Goal: Task Accomplishment & Management: Manage account settings

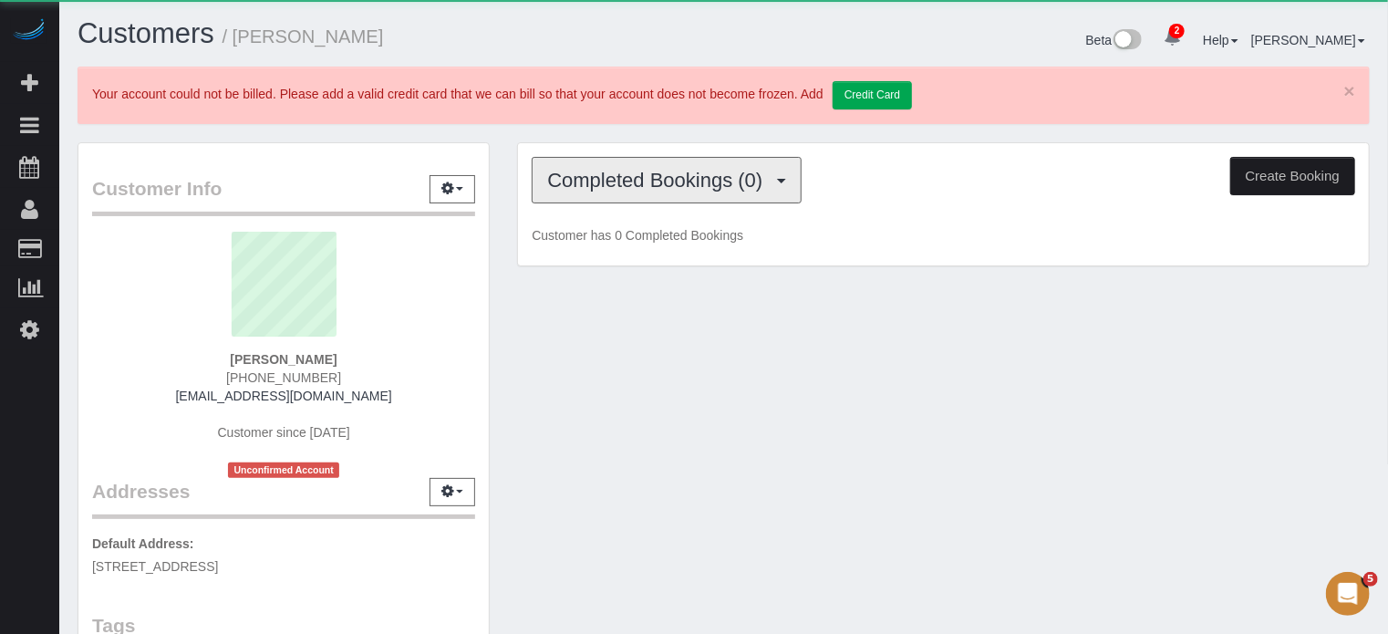
click at [647, 189] on span "Completed Bookings (0)" at bounding box center [659, 180] width 224 height 23
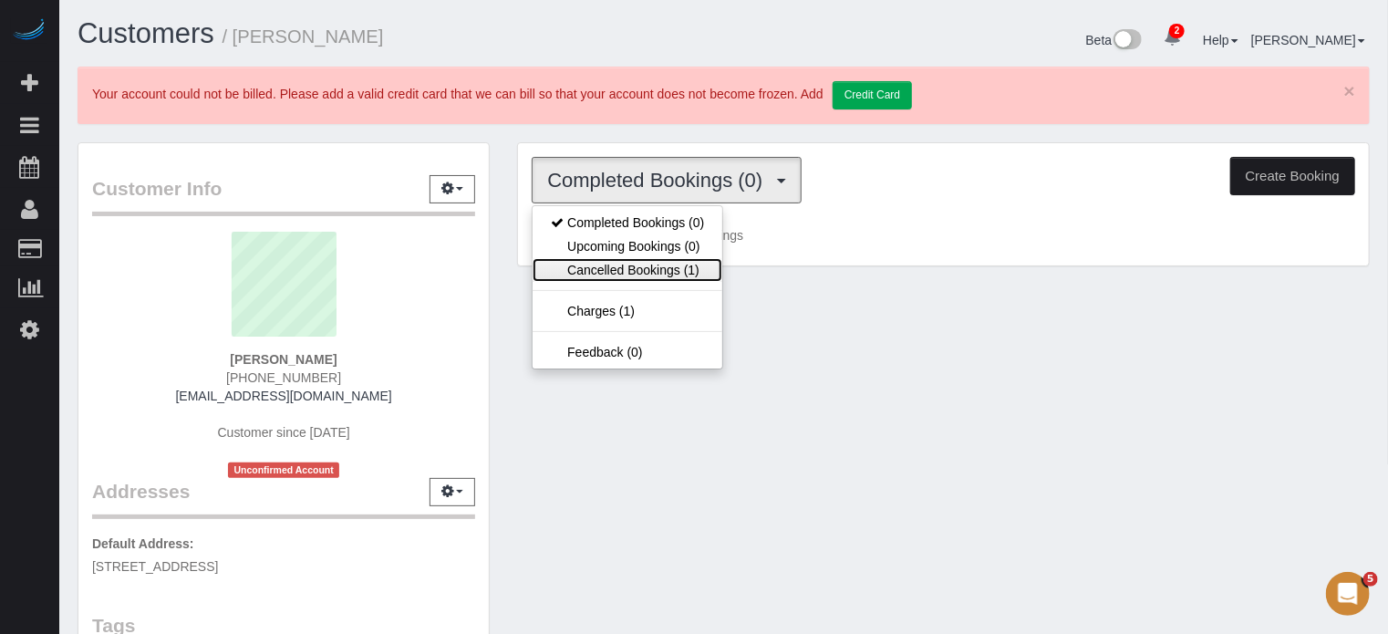
click at [653, 265] on link "Cancelled Bookings (1)" at bounding box center [628, 270] width 190 height 24
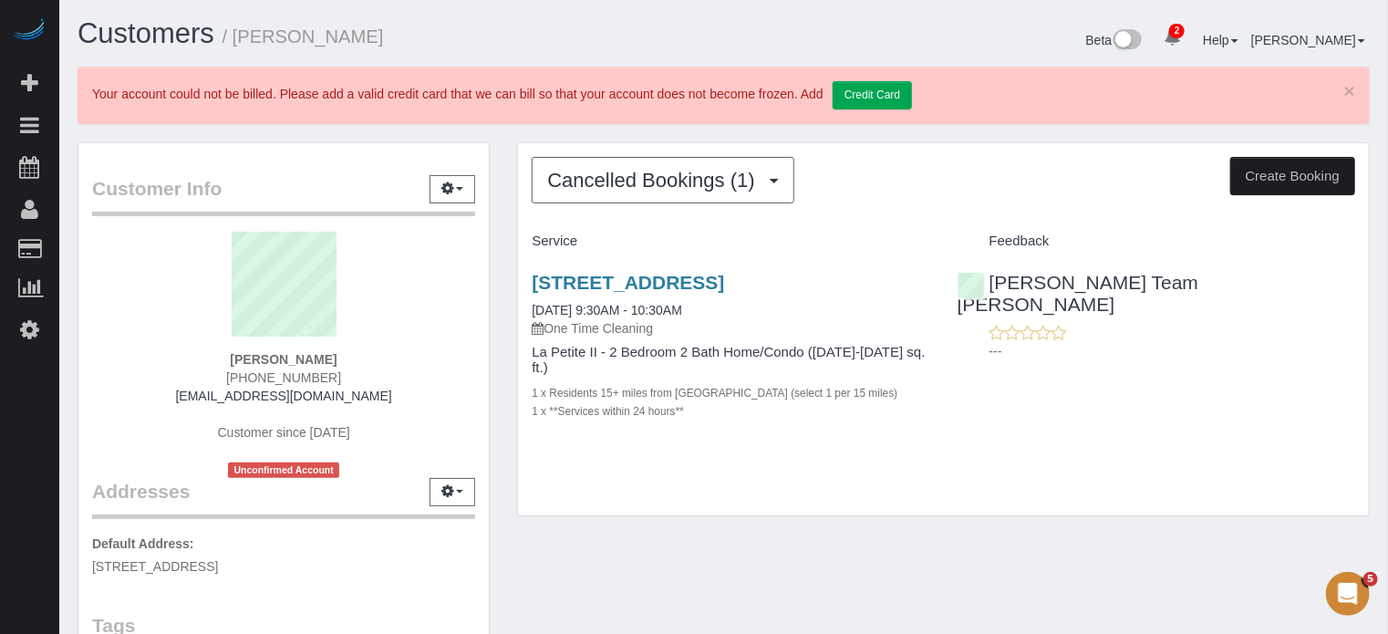
click at [507, 273] on div "Cancelled Bookings (1) Completed Bookings (0) Upcoming Bookings (0) Cancelled B…" at bounding box center [943, 338] width 880 height 392
click at [632, 280] on link "[STREET_ADDRESS]" at bounding box center [628, 282] width 192 height 21
click at [558, 178] on span "Cancelled Bookings (1)" at bounding box center [655, 180] width 216 height 23
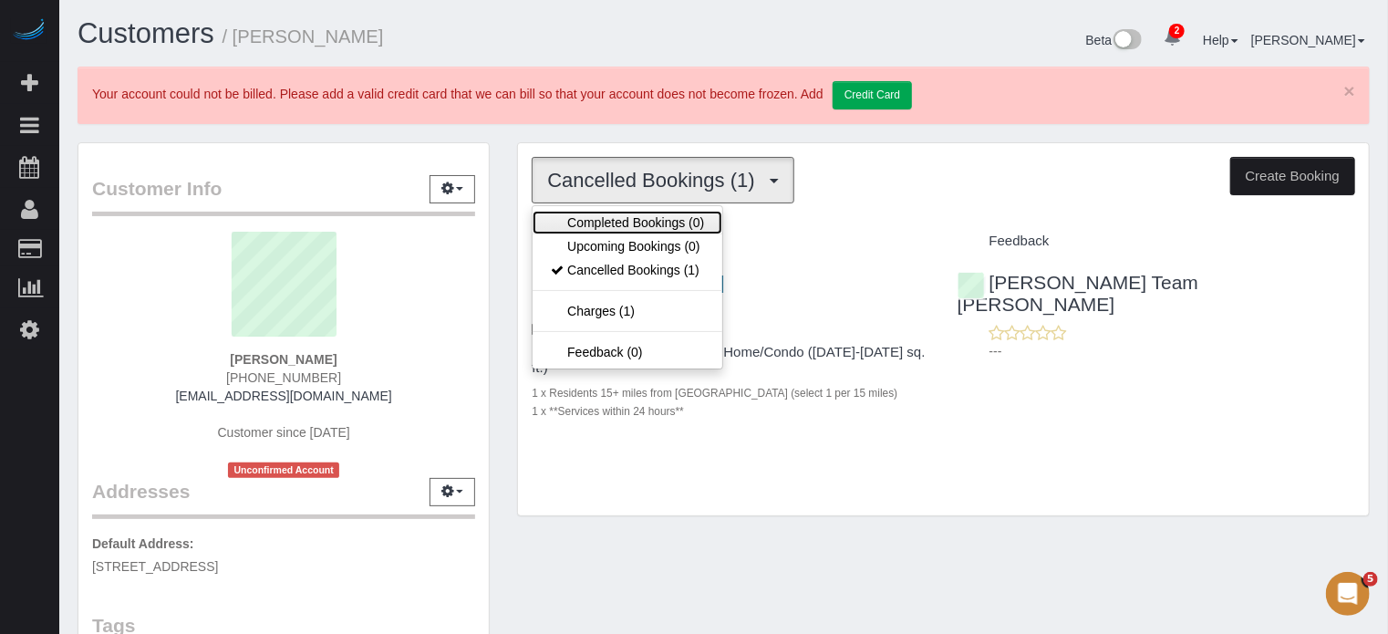
click at [580, 212] on link "Completed Bookings (0)" at bounding box center [628, 223] width 190 height 24
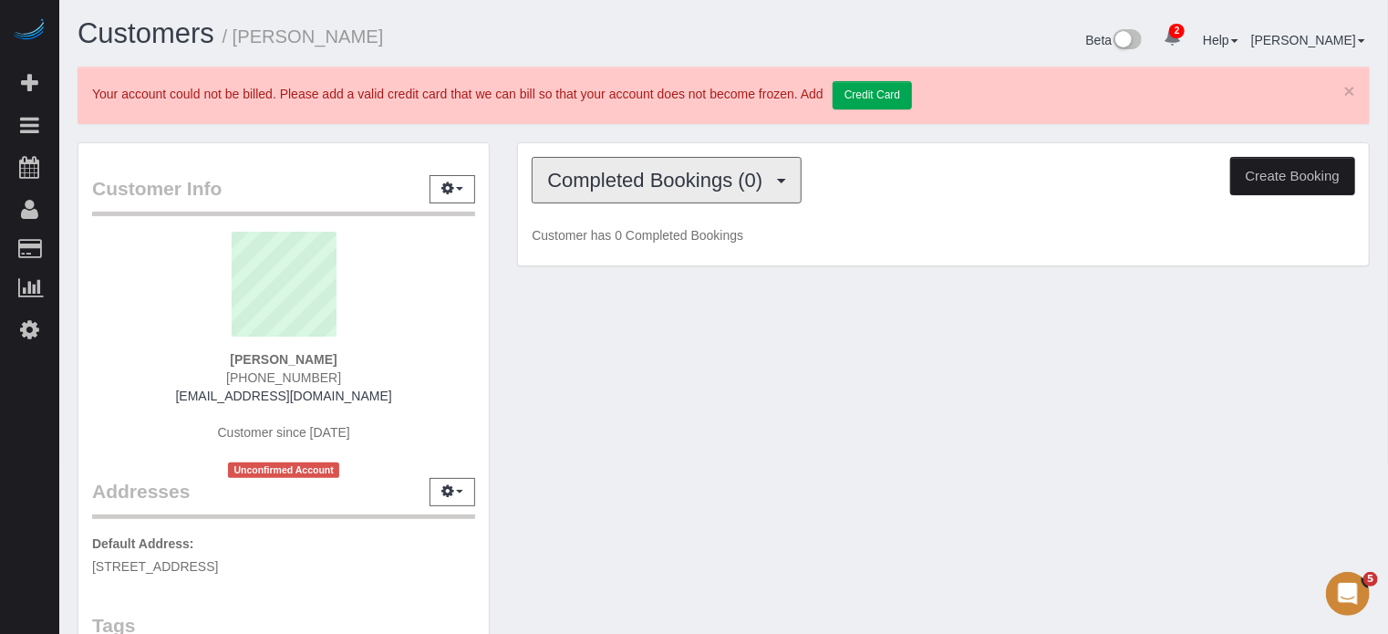
click at [669, 181] on span "Completed Bookings (0)" at bounding box center [659, 180] width 224 height 23
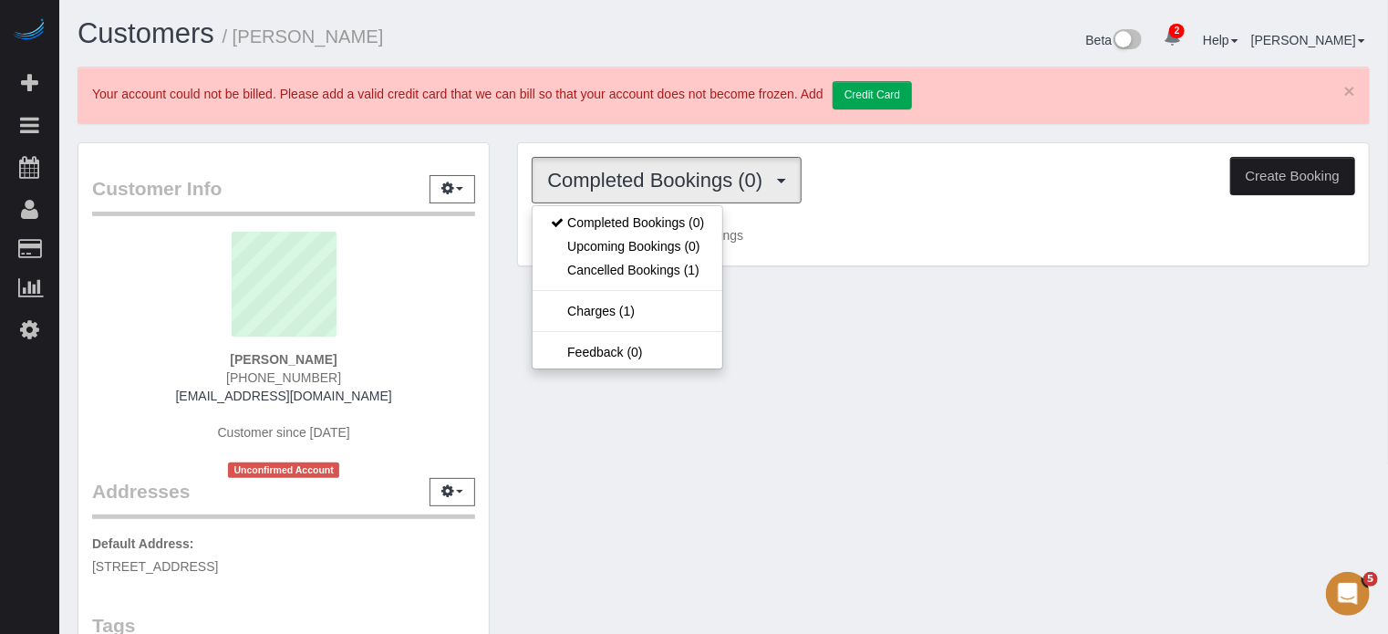
click at [1161, 189] on div "Completed Bookings (0) Completed Bookings (0) Upcoming Bookings (0) Cancelled B…" at bounding box center [943, 180] width 823 height 47
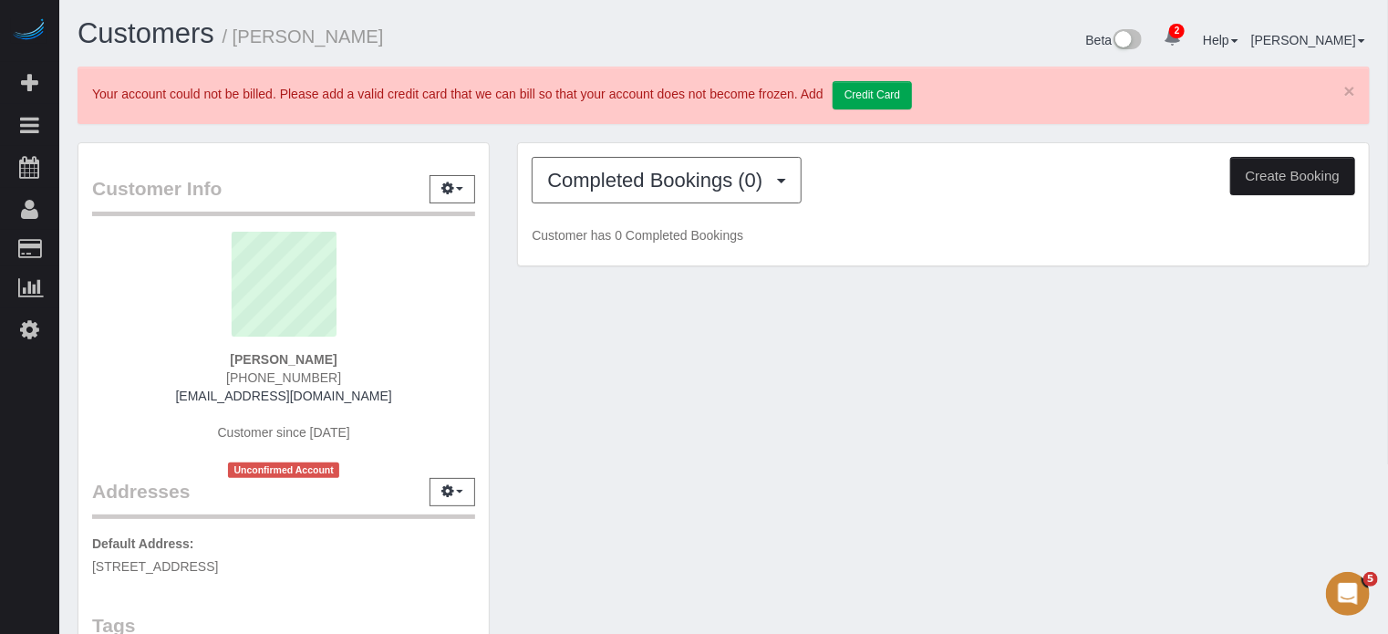
click at [1266, 178] on button "Create Booking" at bounding box center [1292, 176] width 125 height 38
select select "AZ"
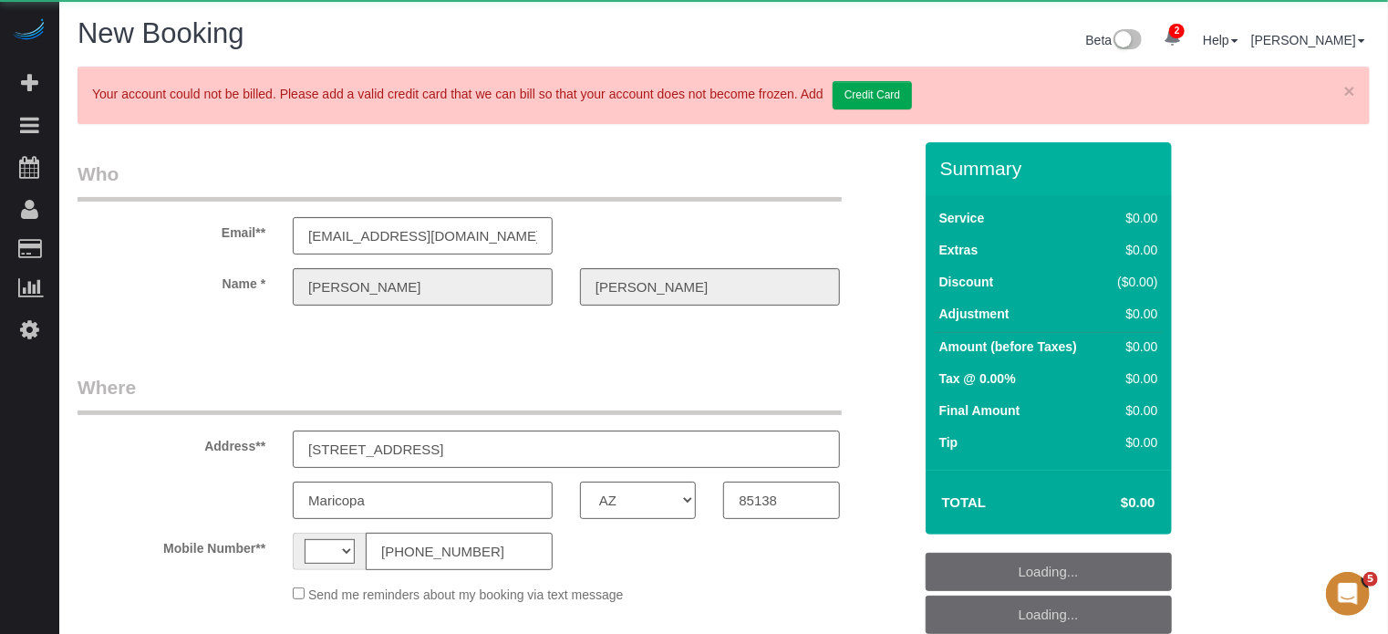
select select "string:[GEOGRAPHIC_DATA]"
select select "object:1389"
select select "string:fspay-83f7607f-605b-4ddf-af12-7e84410ea934"
select select "number:9"
select select "object:1988"
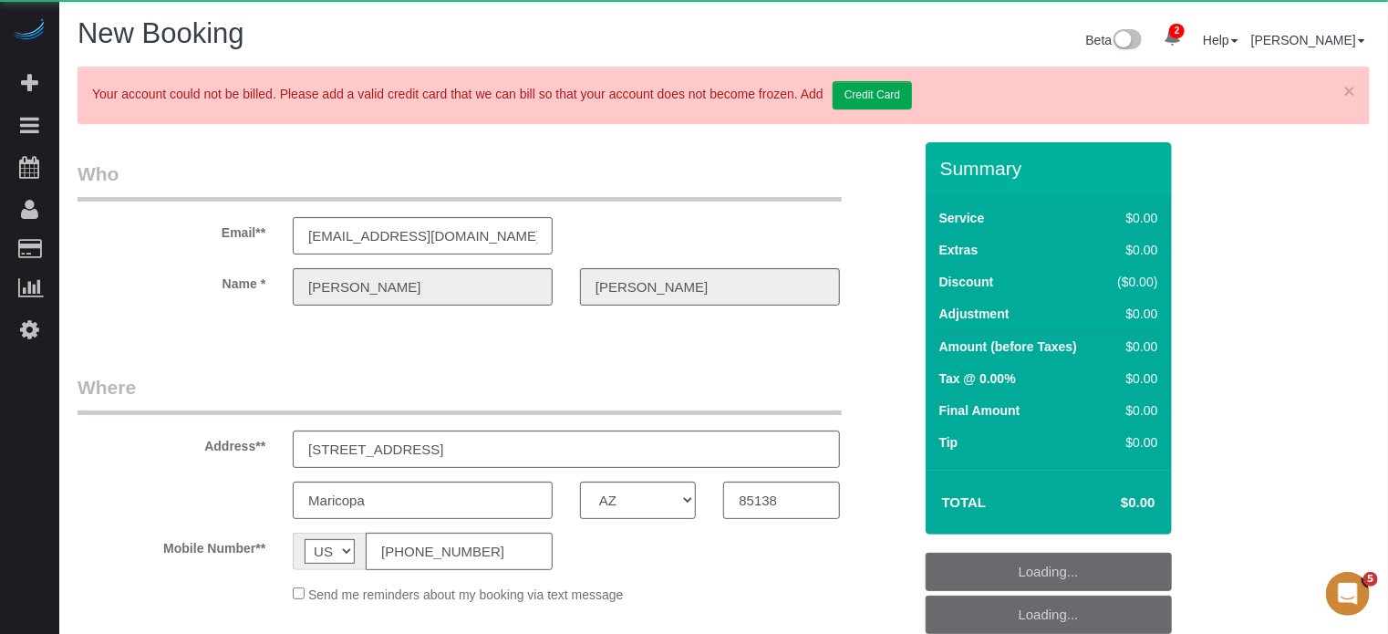
select select "4"
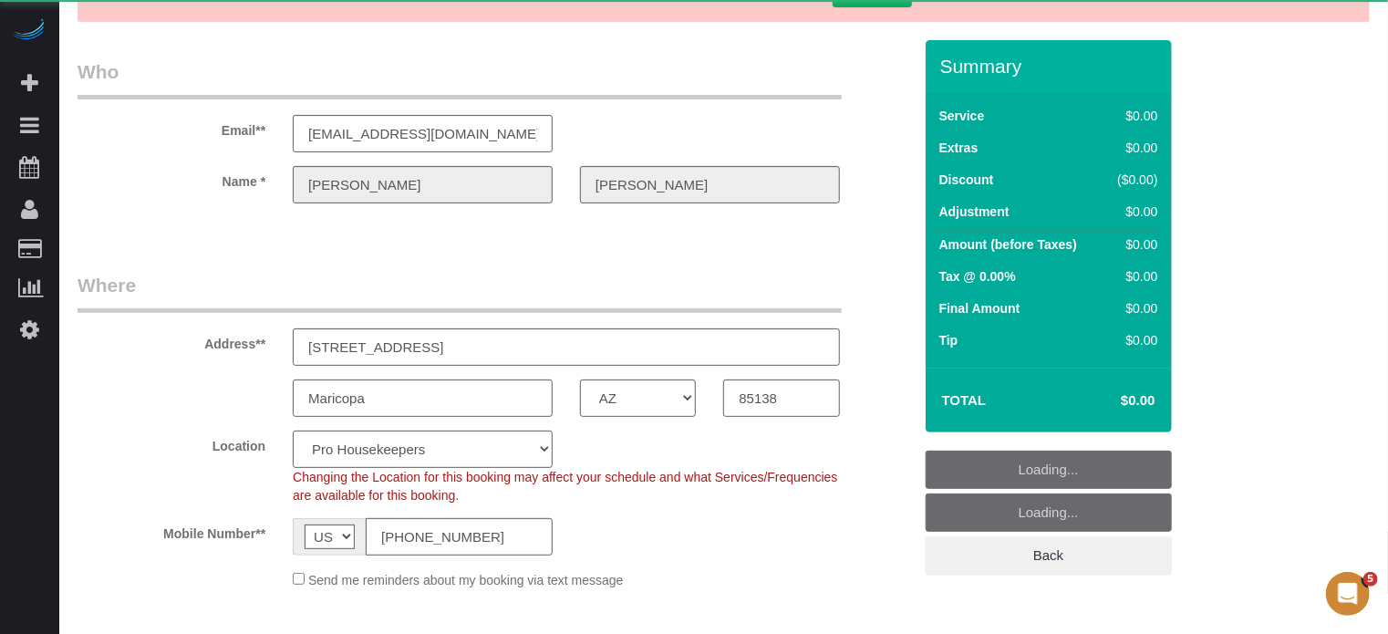
scroll to position [365, 0]
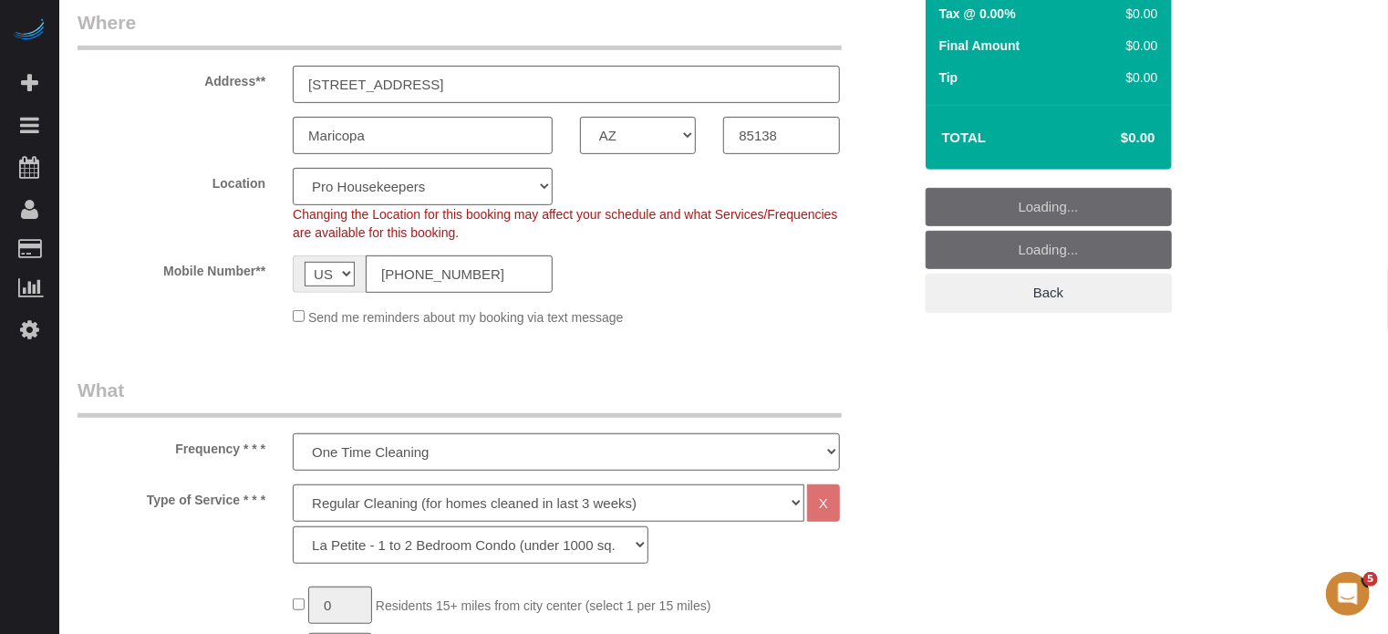
select select "object:1995"
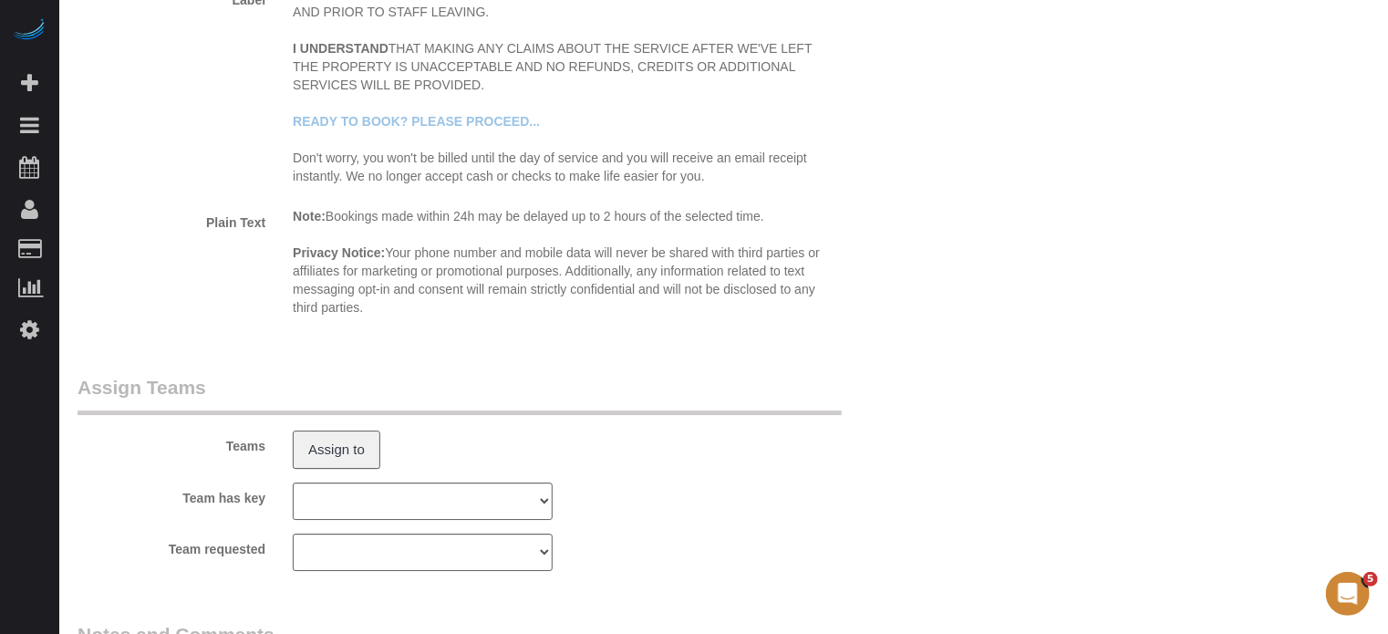
scroll to position [3118, 0]
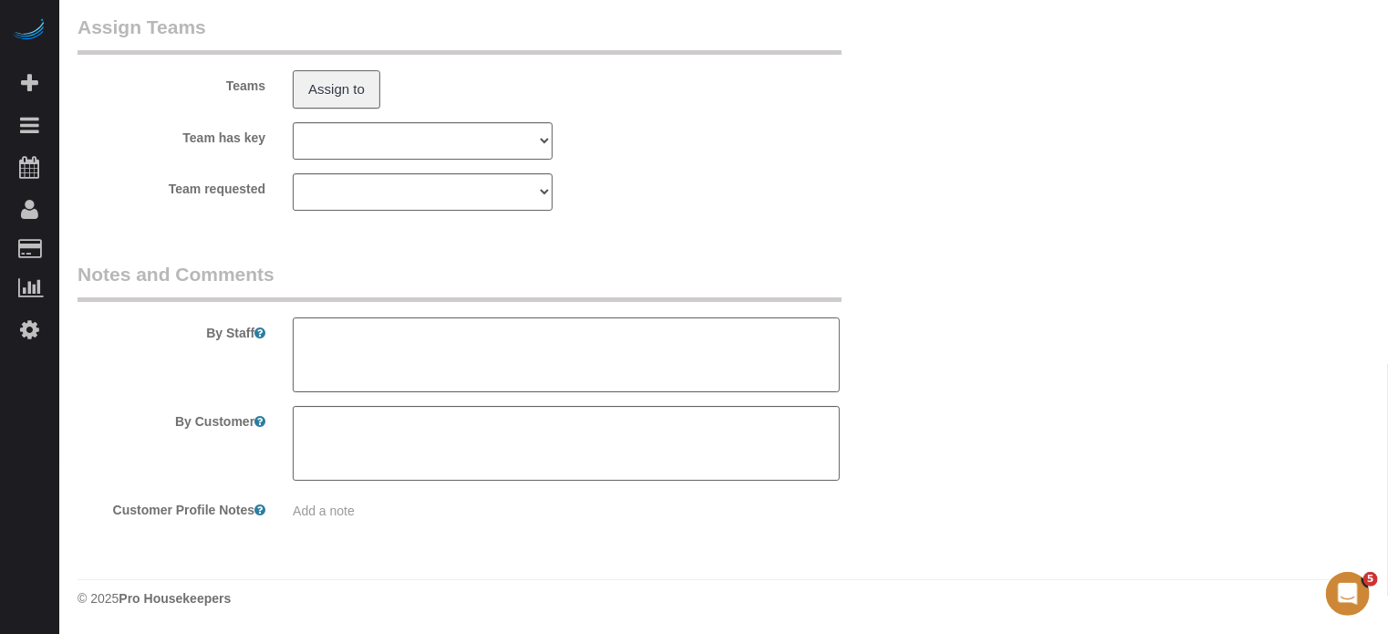
click at [492, 349] on textarea at bounding box center [566, 354] width 547 height 75
paste textarea "You can park in the driveway. There's going to be someone there to give access.…"
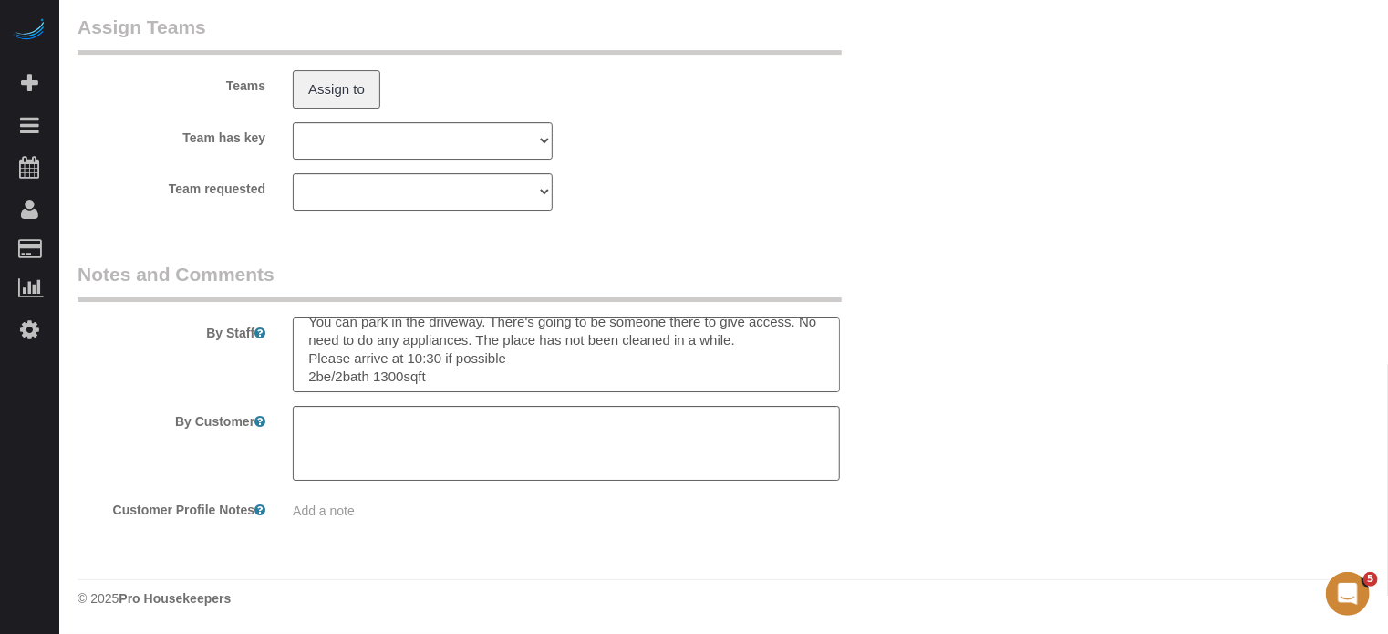
scroll to position [18, 0]
drag, startPoint x: 516, startPoint y: 356, endPoint x: 300, endPoint y: 360, distance: 216.2
click at [300, 360] on textarea at bounding box center [566, 354] width 547 height 75
click at [518, 357] on textarea at bounding box center [566, 354] width 547 height 75
click at [484, 357] on textarea at bounding box center [566, 354] width 547 height 75
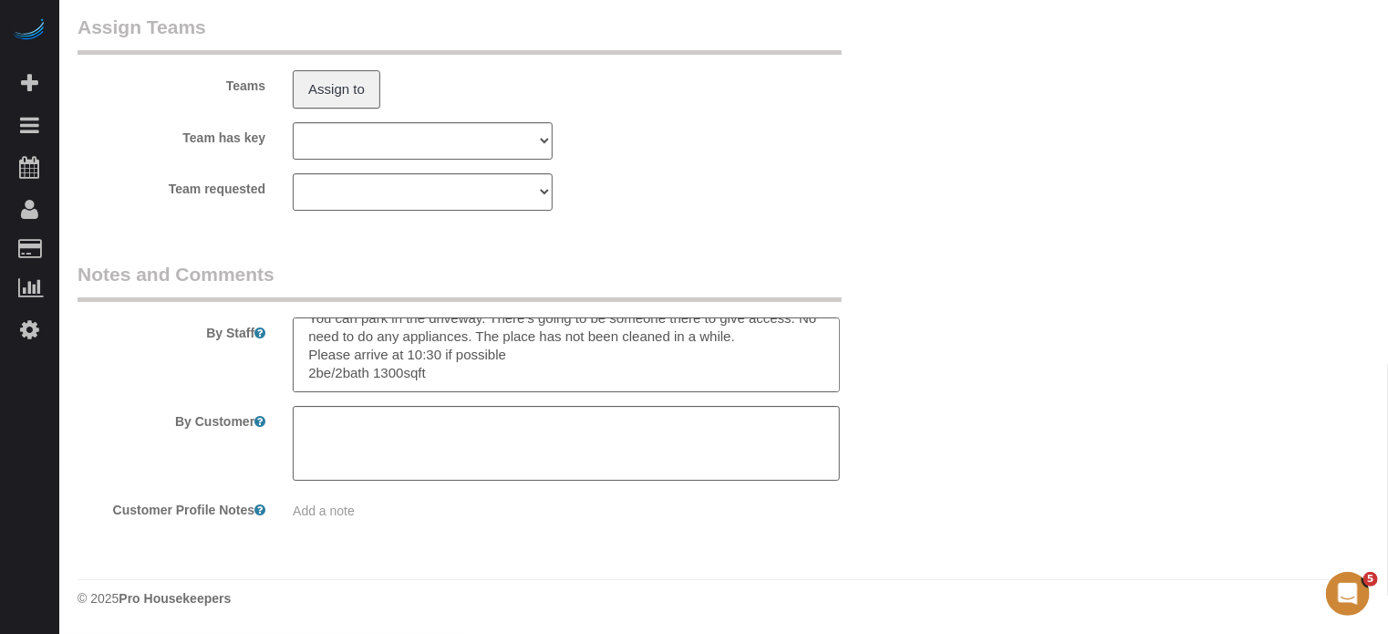
click at [484, 357] on textarea at bounding box center [566, 354] width 547 height 75
click at [495, 357] on textarea at bounding box center [566, 354] width 547 height 75
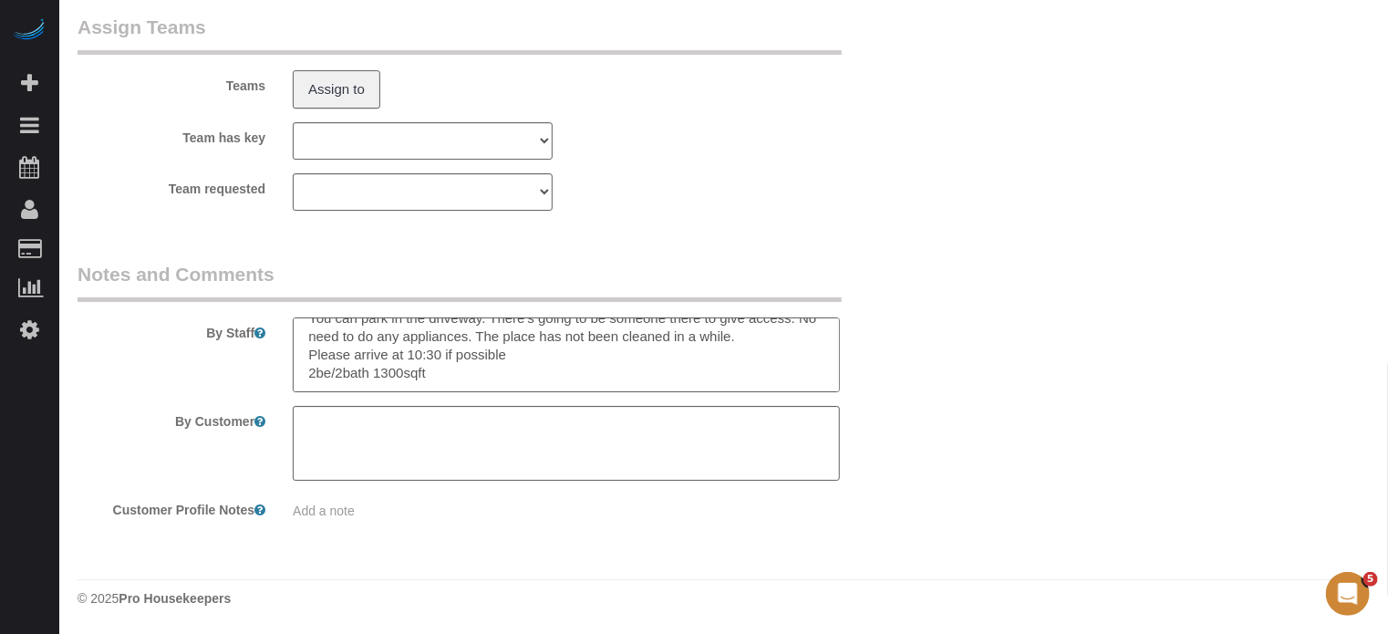
click at [478, 357] on textarea at bounding box center [566, 354] width 547 height 75
click at [484, 357] on textarea at bounding box center [566, 354] width 547 height 75
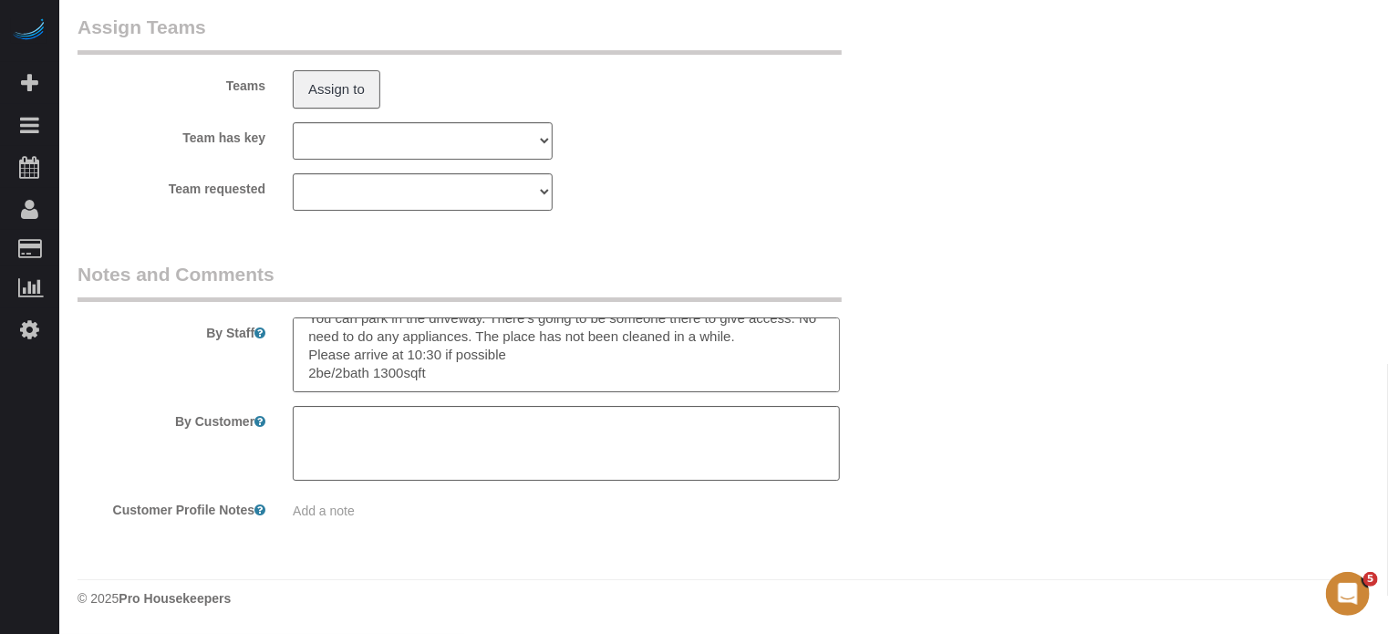
click at [484, 357] on textarea at bounding box center [566, 354] width 547 height 75
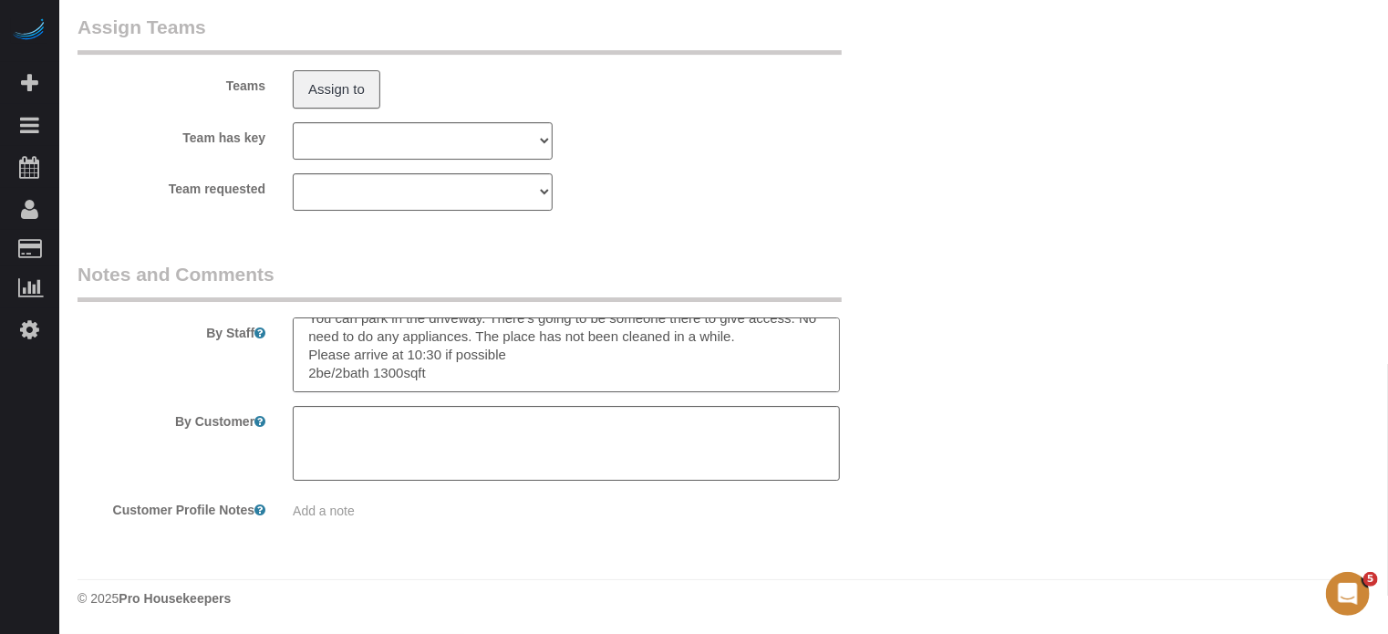
click at [484, 357] on textarea at bounding box center [566, 354] width 547 height 75
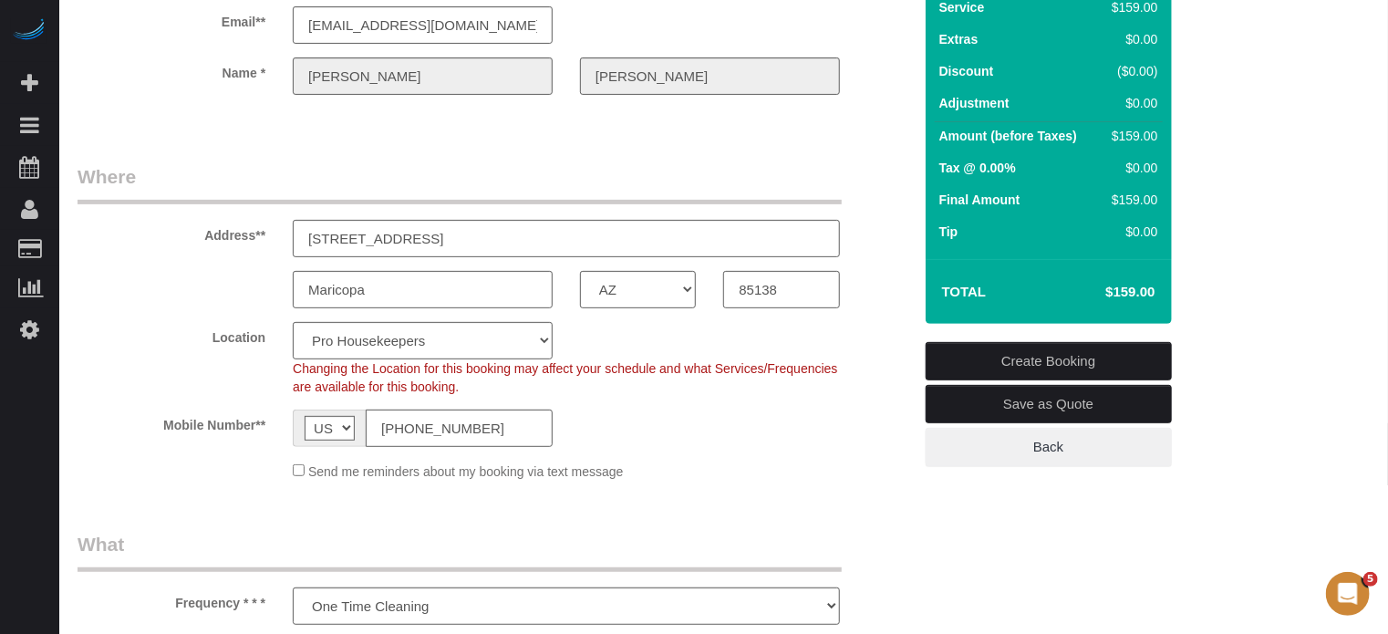
scroll to position [200, 0]
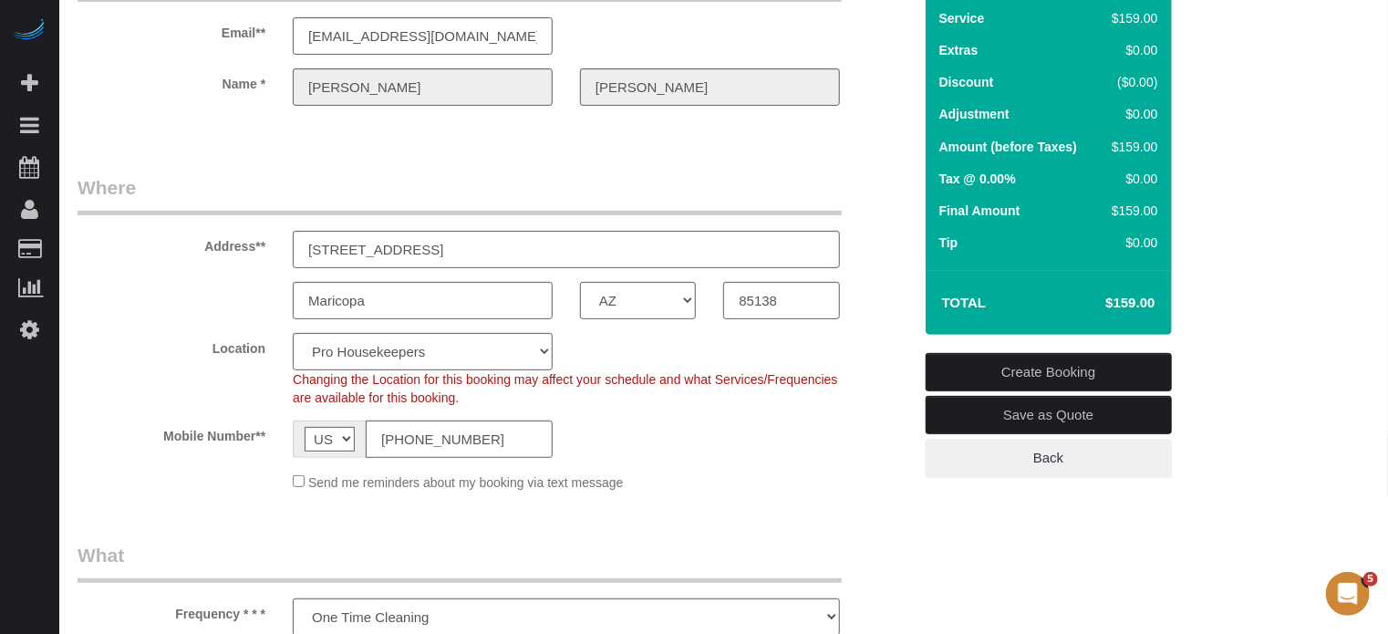
type textarea "You can park in the driveway. There's going to be someone there to give access.…"
click at [409, 349] on select "Pro Housekeepers [GEOGRAPHIC_DATA] [GEOGRAPHIC_DATA] [GEOGRAPHIC_DATA] [GEOGRAP…" at bounding box center [423, 351] width 260 height 37
select select "21"
click at [293, 333] on select "Pro Housekeepers [GEOGRAPHIC_DATA] [GEOGRAPHIC_DATA] [GEOGRAPHIC_DATA] [GEOGRAP…" at bounding box center [423, 351] width 260 height 37
select select "object:2007"
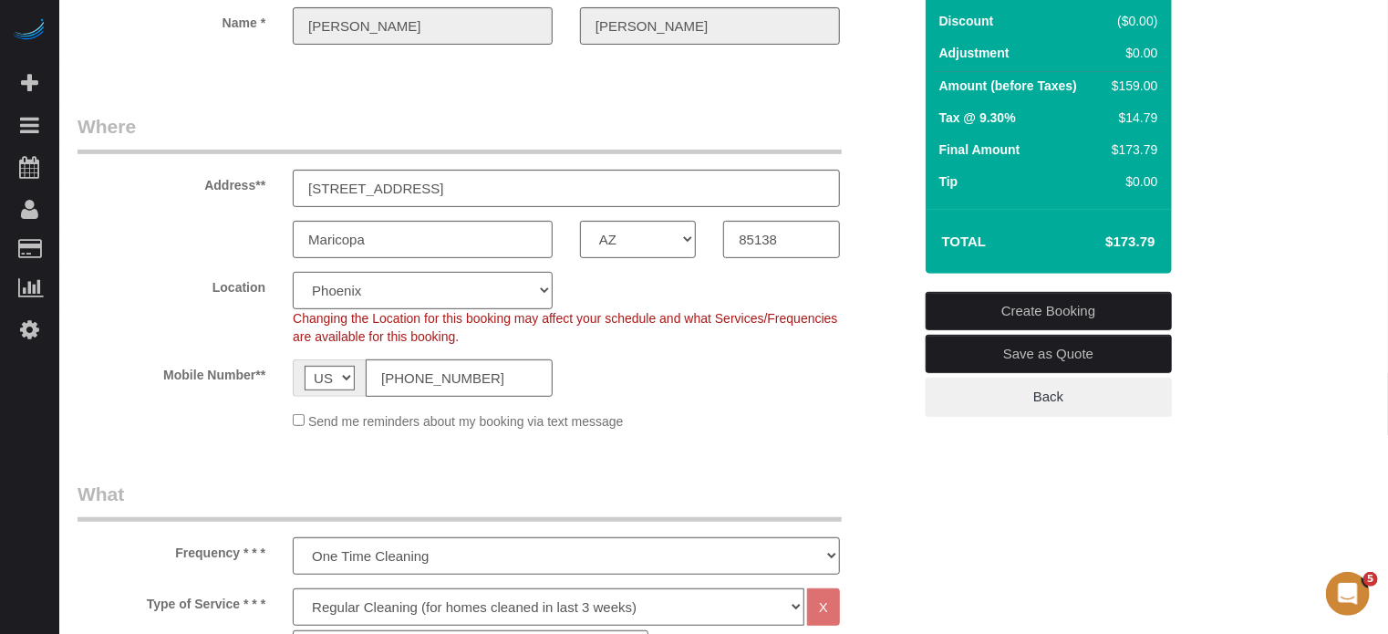
scroll to position [382, 0]
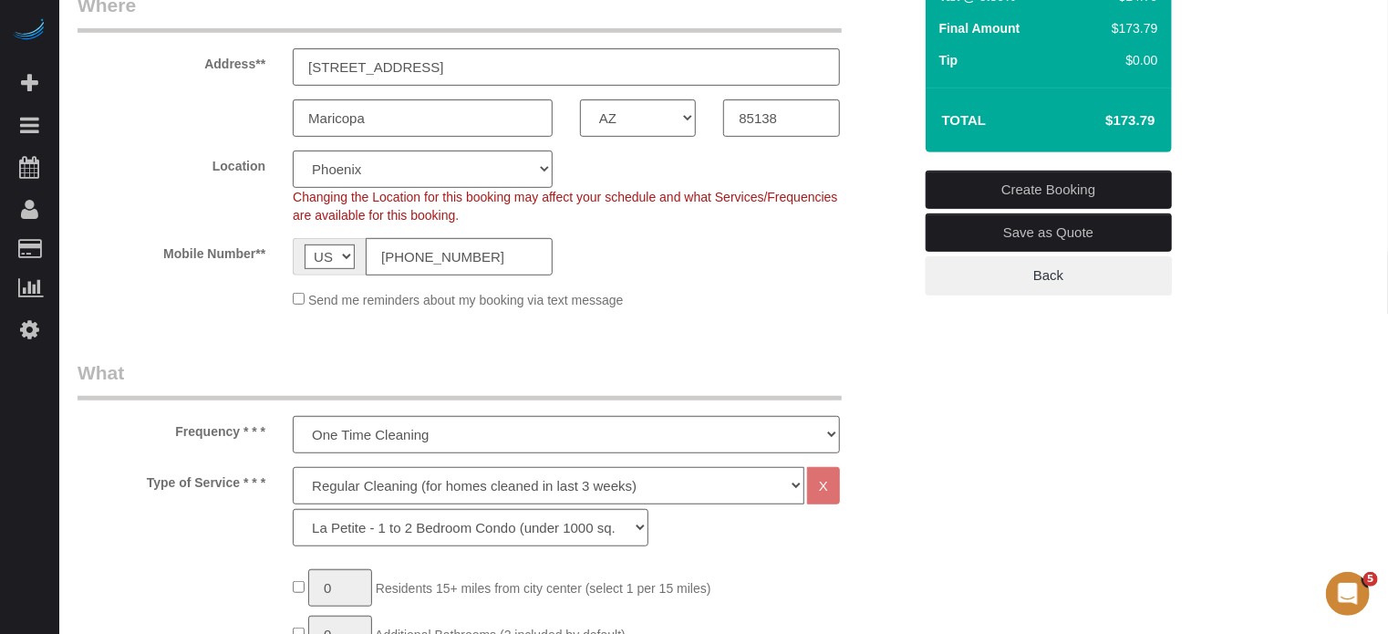
click at [374, 491] on select "Deep Cleaning (for homes that have not been cleaned in 3+ weeks) Spruce Regular…" at bounding box center [549, 485] width 512 height 37
select select "5"
click at [293, 467] on select "Deep Cleaning (for homes that have not been cleaned in 3+ weeks) Spruce Regular…" at bounding box center [549, 485] width 512 height 37
click at [351, 530] on select "La Petite - 1 to 2 Bedroom Condo (under 1000 sq. ft.) La Petite II - 2 Bedroom …" at bounding box center [471, 527] width 356 height 37
select select "94"
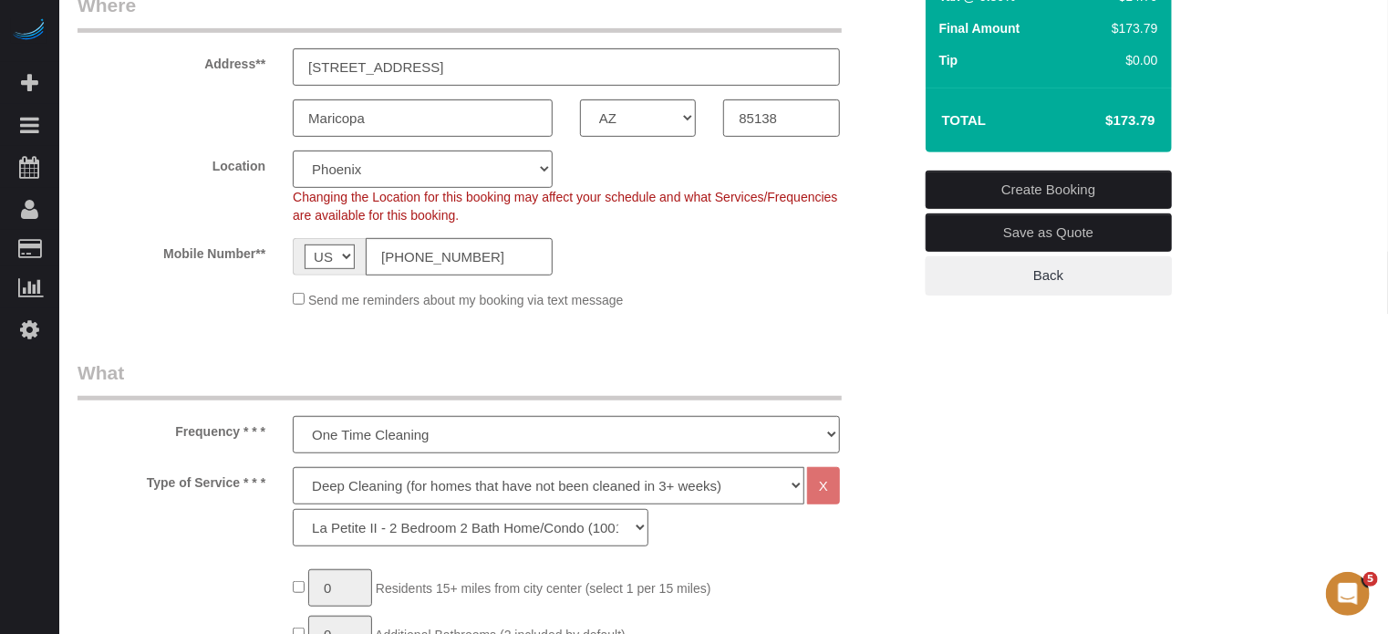
click at [293, 509] on select "La Petite - 1 to 2 Bedroom Condo (under 1000 sq. ft.) La Petite II - 2 Bedroom …" at bounding box center [471, 527] width 356 height 37
type input "1"
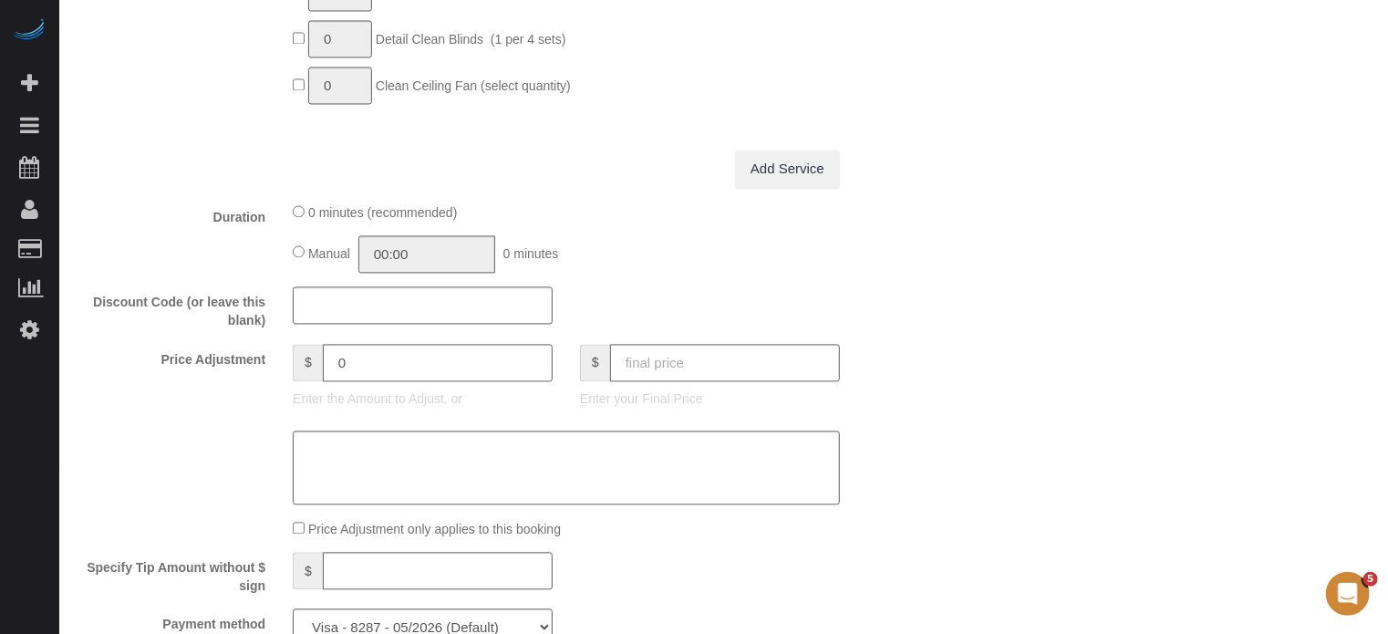
scroll to position [1750, 0]
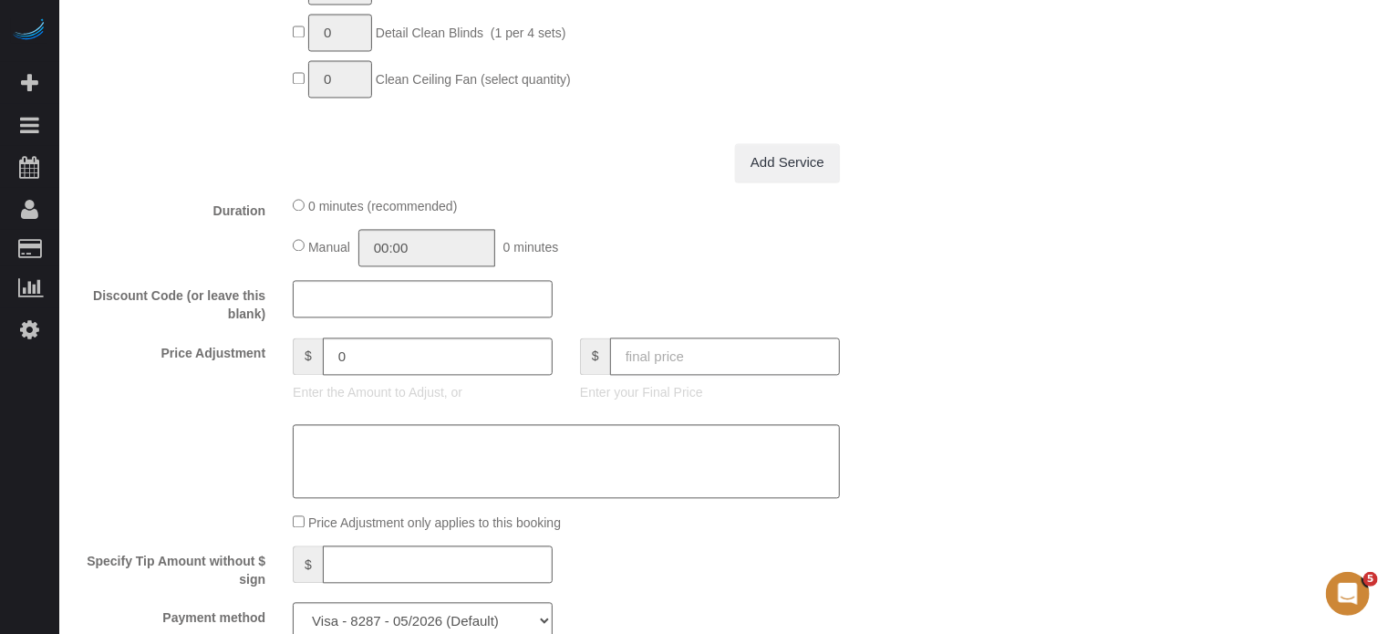
click at [657, 345] on input "text" at bounding box center [725, 355] width 230 height 37
type input "429"
type input "19.5"
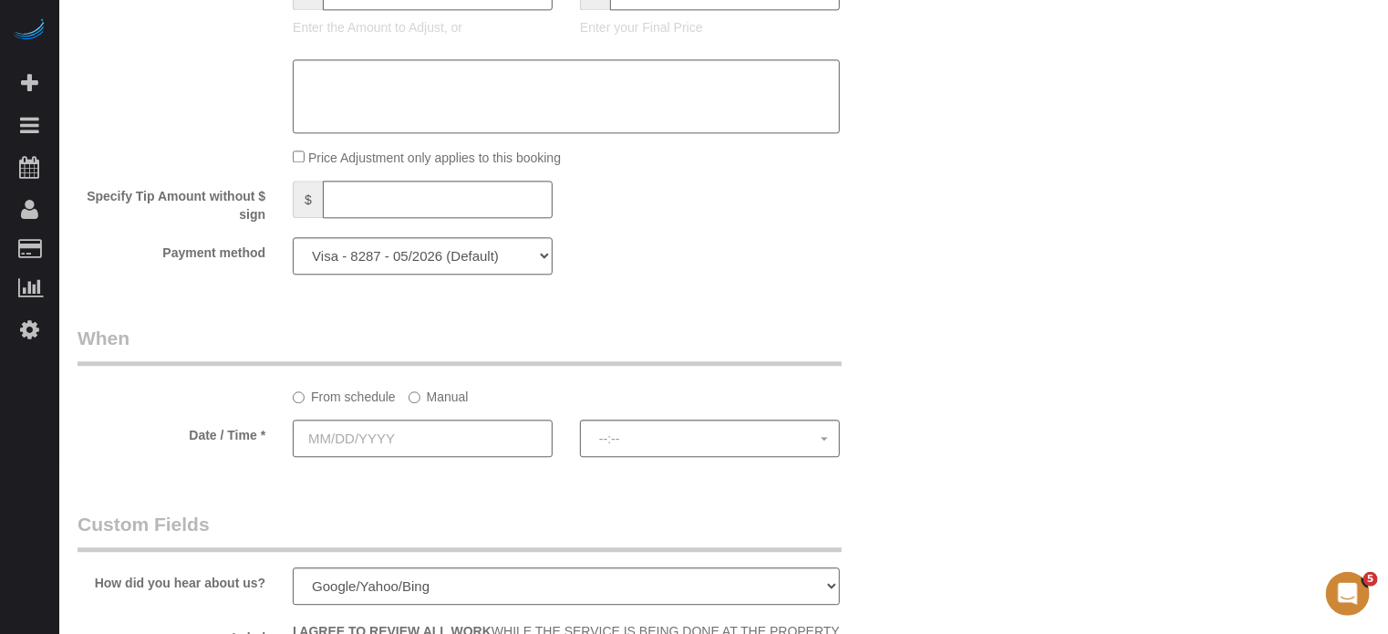
scroll to position [2297, 0]
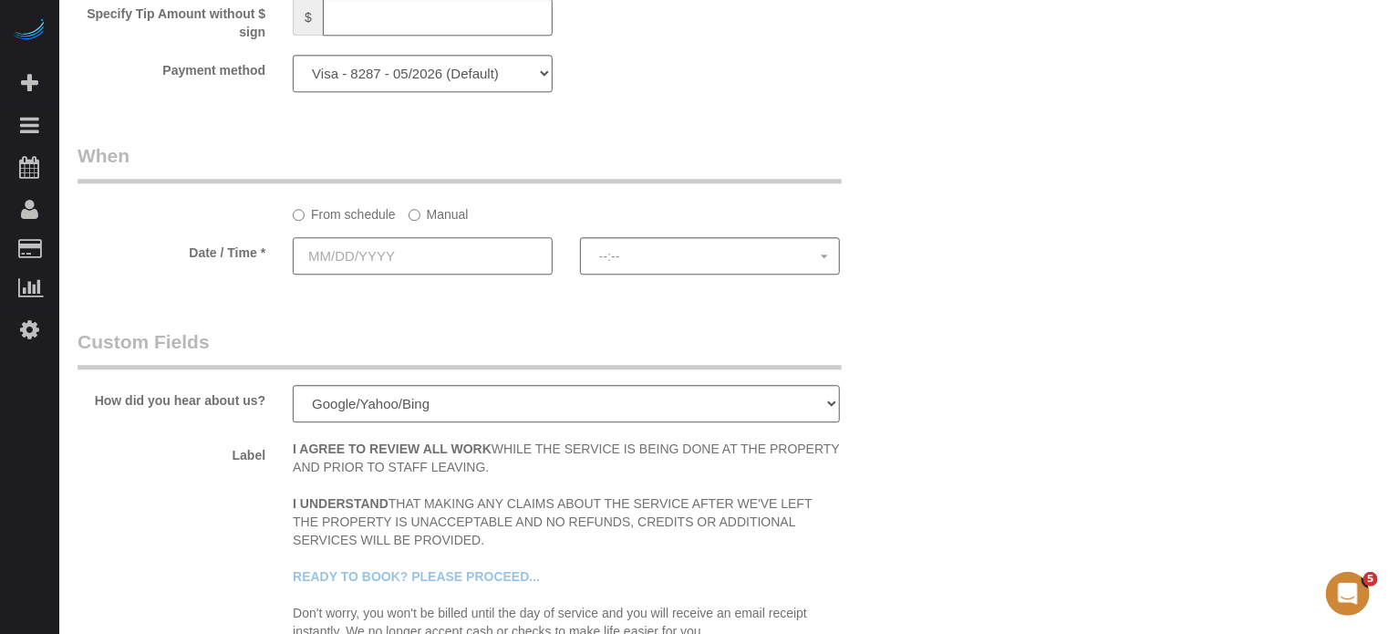
click at [413, 269] on input "text" at bounding box center [423, 255] width 260 height 37
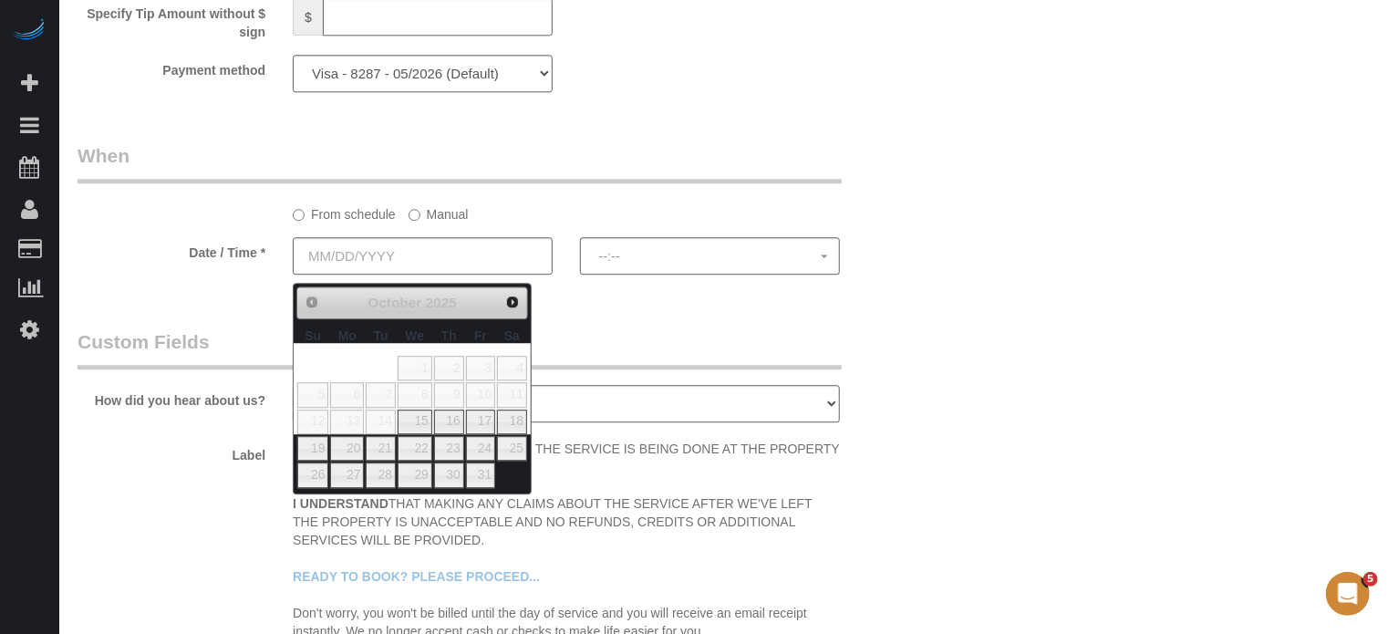
click at [437, 218] on label "Manual" at bounding box center [439, 211] width 60 height 25
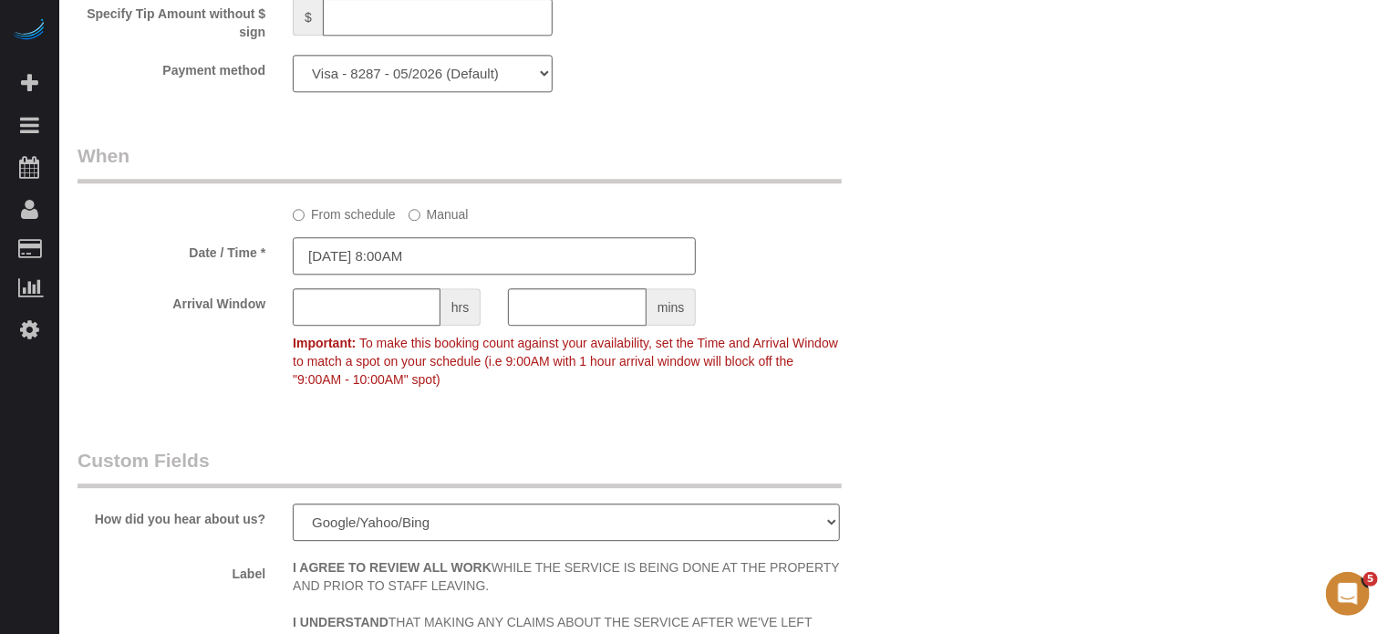
click at [432, 264] on input "[DATE] 8:00AM" at bounding box center [494, 255] width 403 height 37
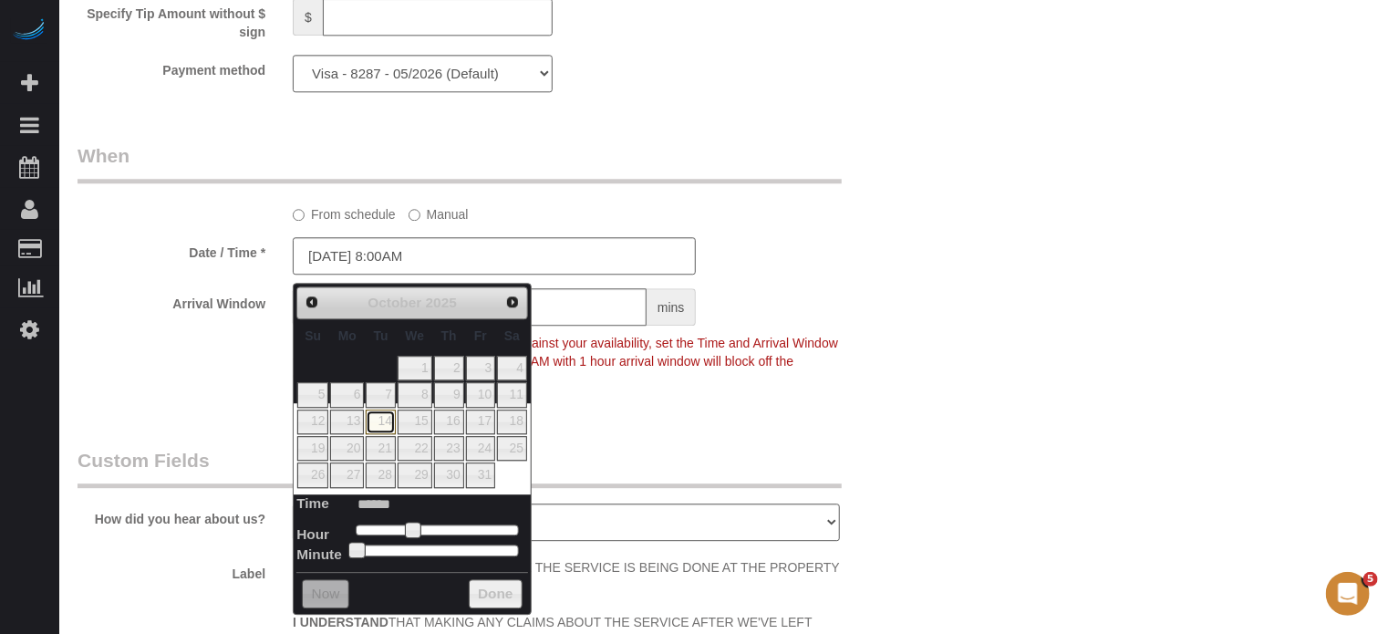
click at [381, 421] on link "14" at bounding box center [380, 421] width 29 height 25
type input "[DATE] 9:00AM"
type input "******"
type input "[DATE] 10:00AM"
type input "*******"
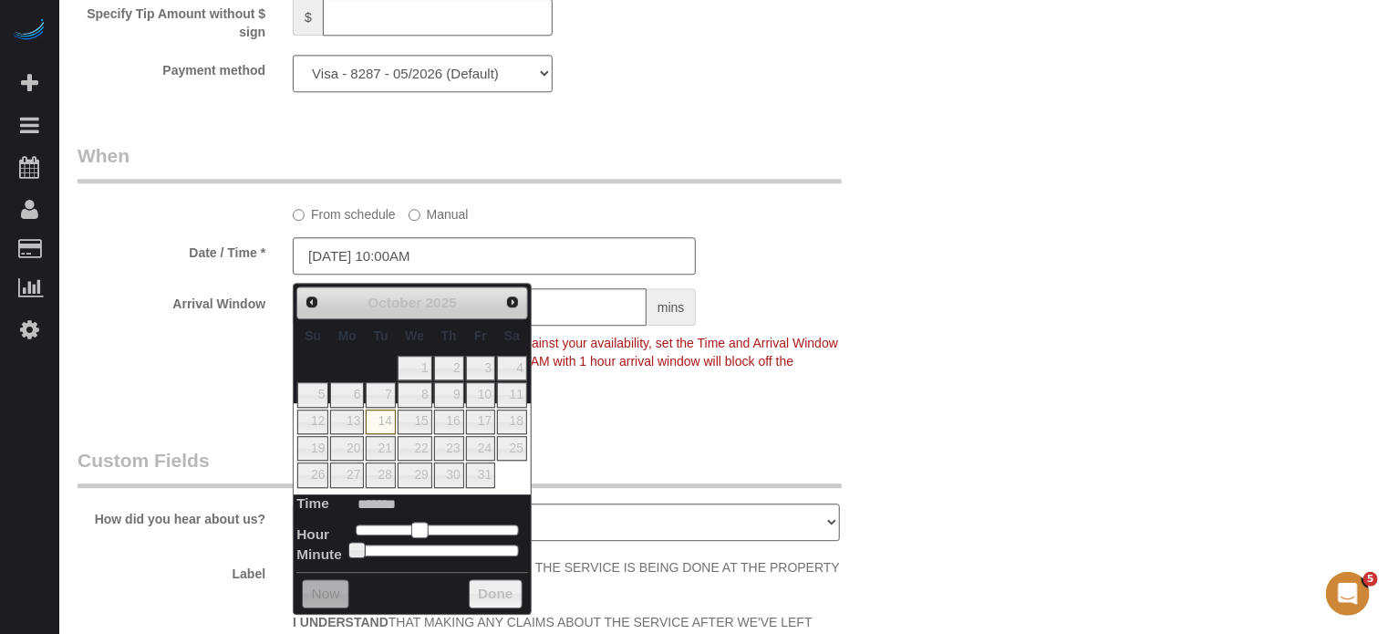
type input "[DATE] 11:00AM"
type input "*******"
type input "[DATE] 12:00PM"
type input "*******"
type input "[DATE] 1:00PM"
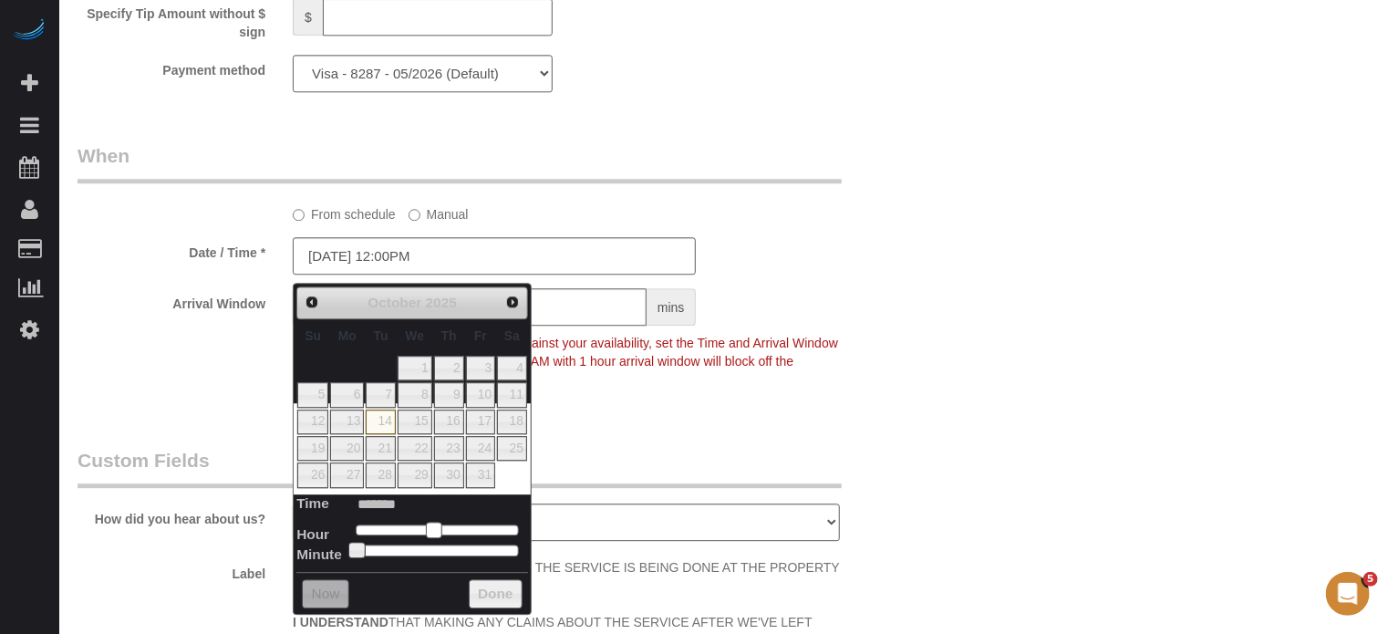
type input "******"
type input "[DATE] 2:00PM"
type input "******"
drag, startPoint x: 409, startPoint y: 528, endPoint x: 453, endPoint y: 528, distance: 44.7
click at [453, 528] on span at bounding box center [455, 530] width 16 height 16
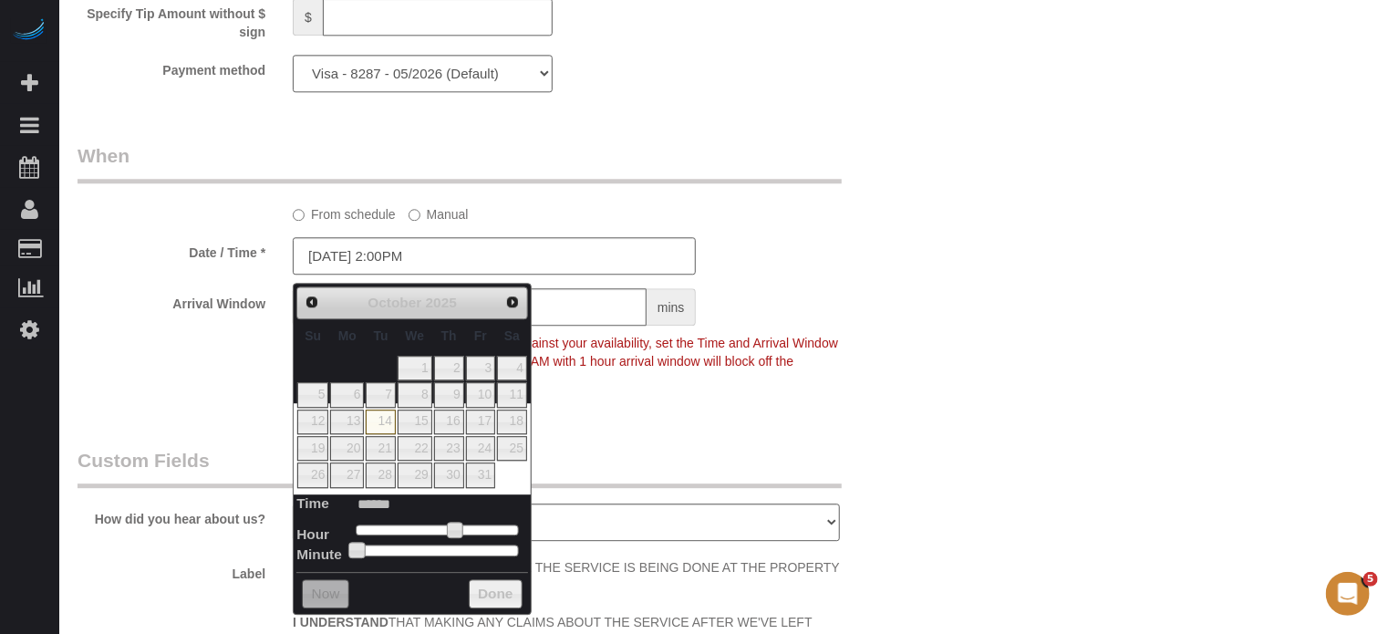
type input "[DATE] 2:05PM"
type input "******"
type input "[DATE] 2:10PM"
type input "******"
type input "[DATE] 2:15PM"
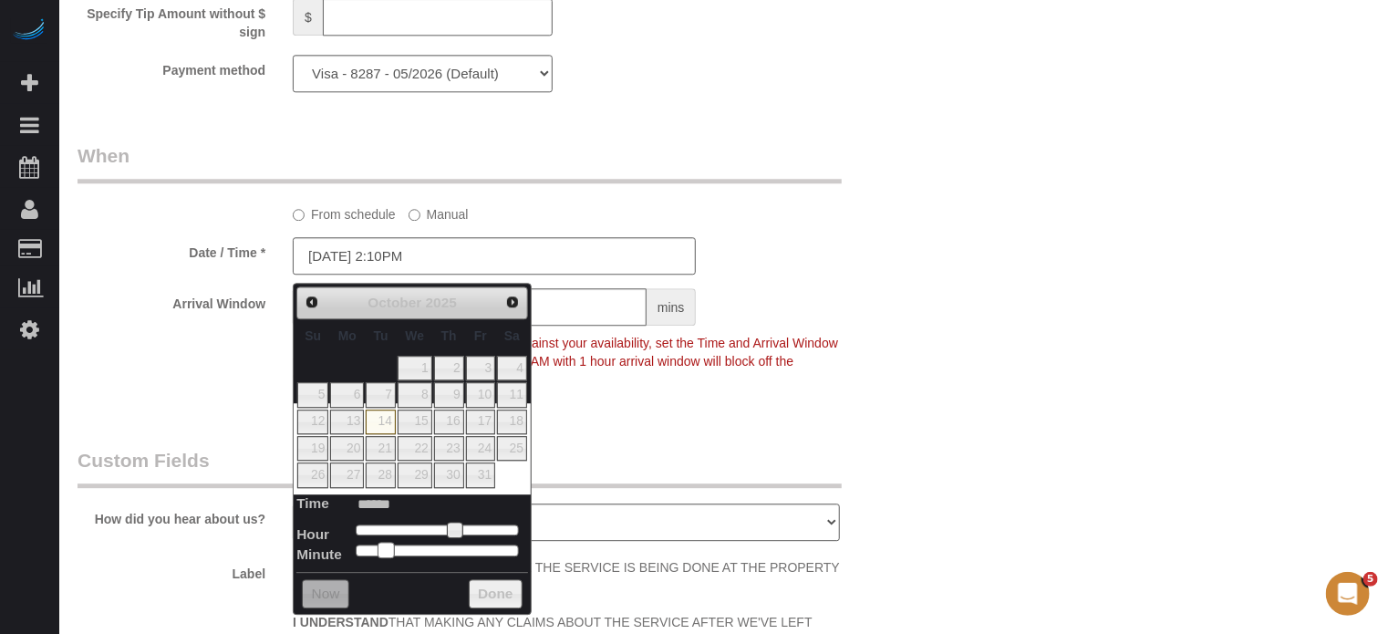
type input "******"
type input "[DATE] 2:20PM"
type input "******"
type input "[DATE] 2:25PM"
type input "******"
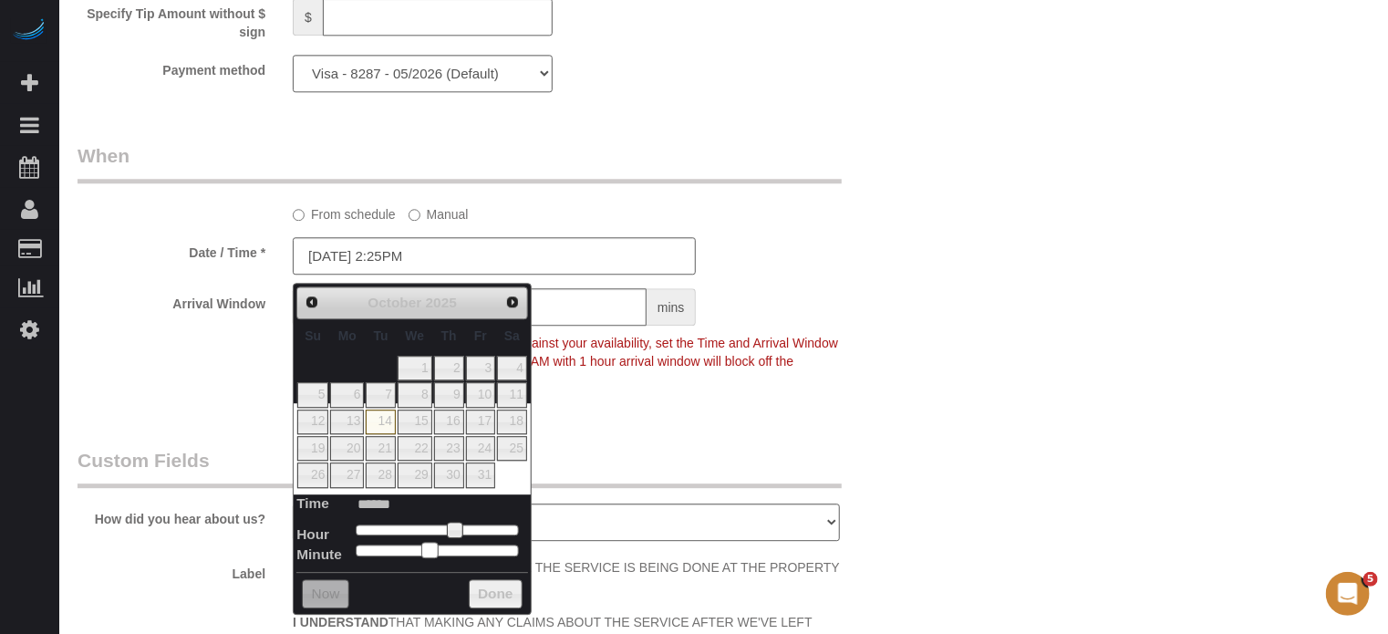
type input "[DATE] 2:30PM"
type input "******"
drag, startPoint x: 356, startPoint y: 546, endPoint x: 439, endPoint y: 552, distance: 83.2
click at [439, 552] on span at bounding box center [444, 550] width 16 height 16
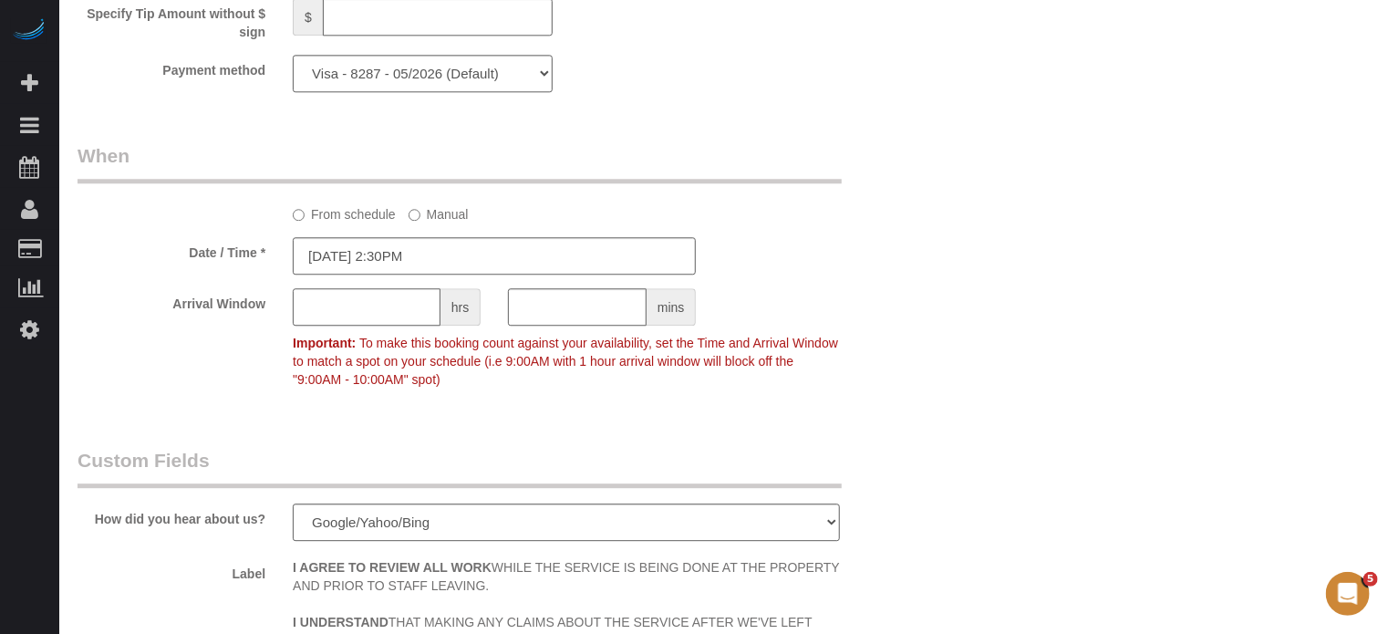
click at [376, 325] on input "text" at bounding box center [367, 306] width 148 height 37
click at [559, 323] on input "text" at bounding box center [577, 306] width 139 height 37
type input "30"
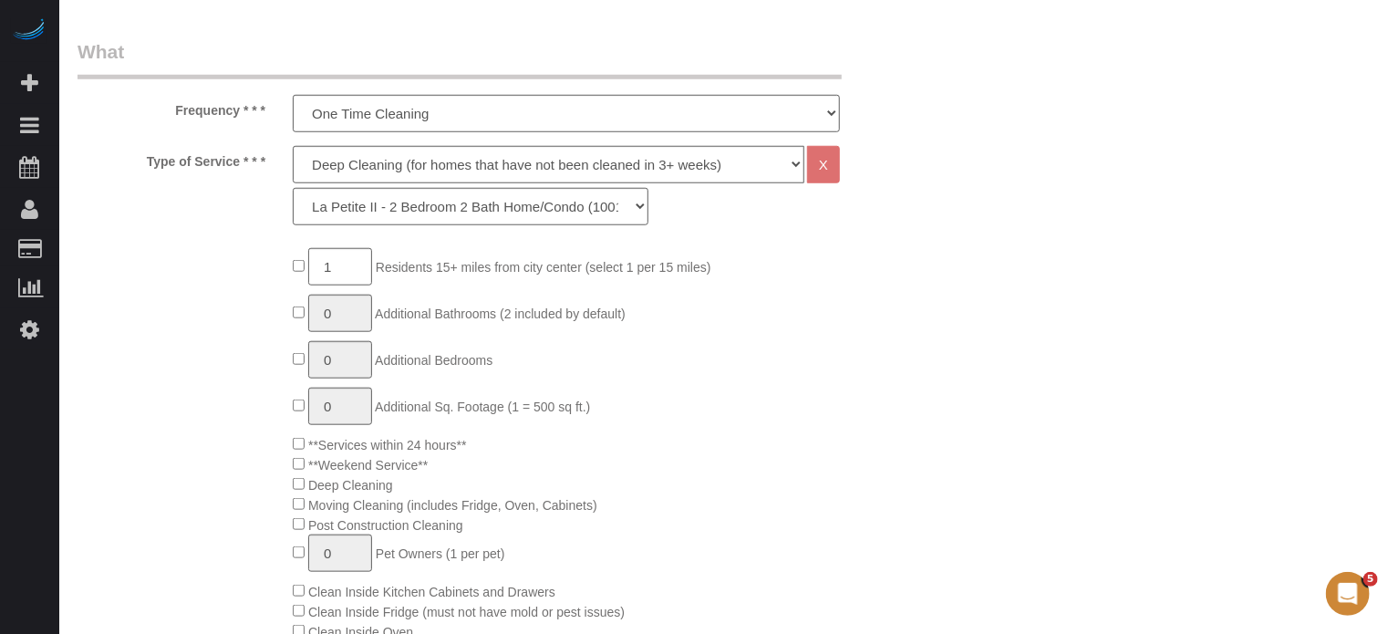
scroll to position [0, 0]
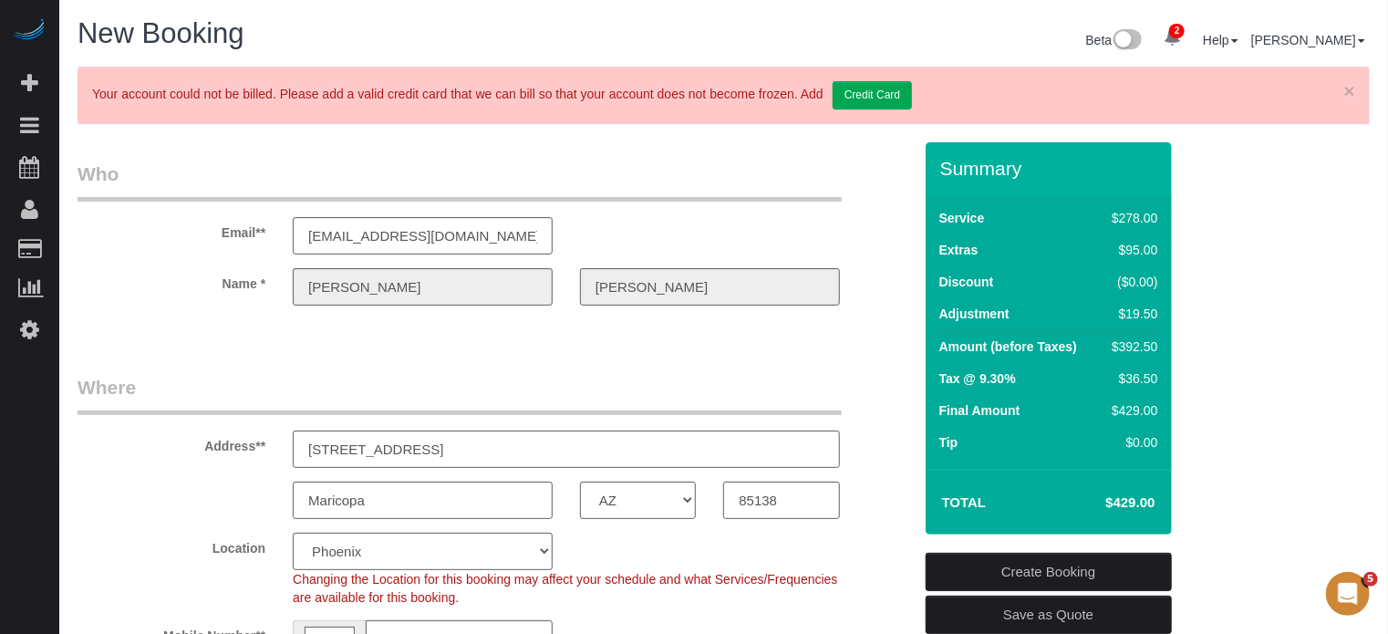
click at [1029, 569] on link "Create Booking" at bounding box center [1049, 572] width 246 height 38
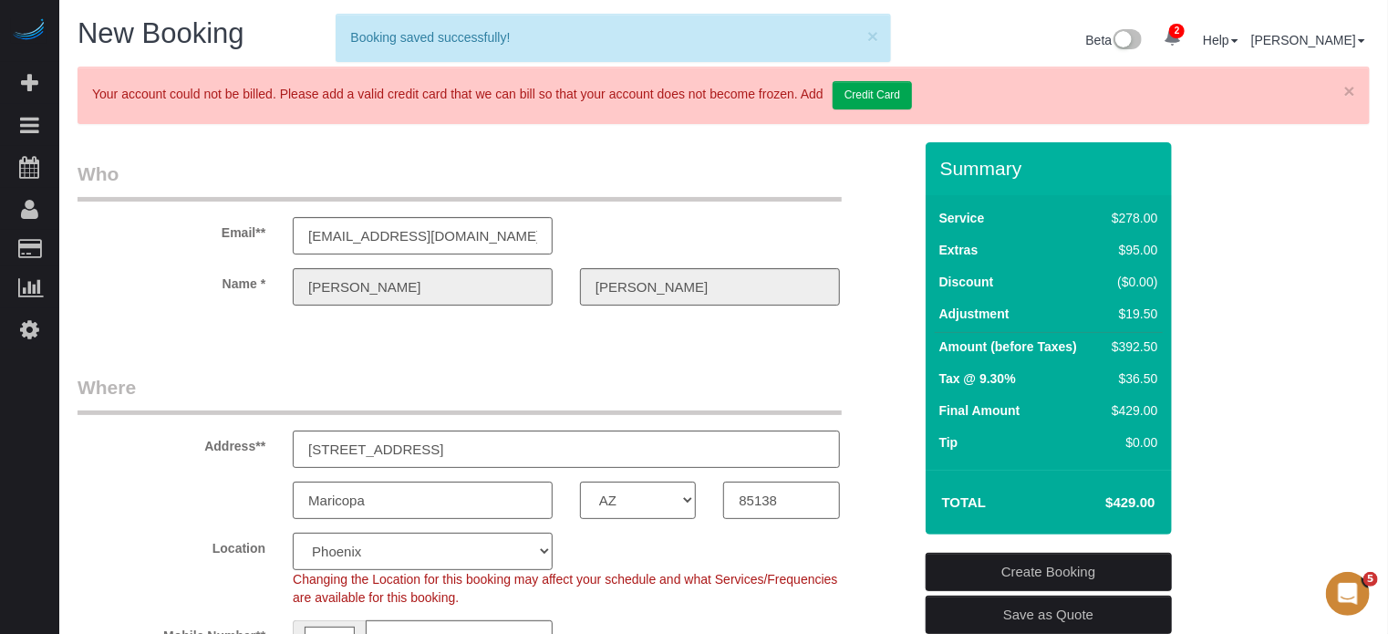
select select "*********"
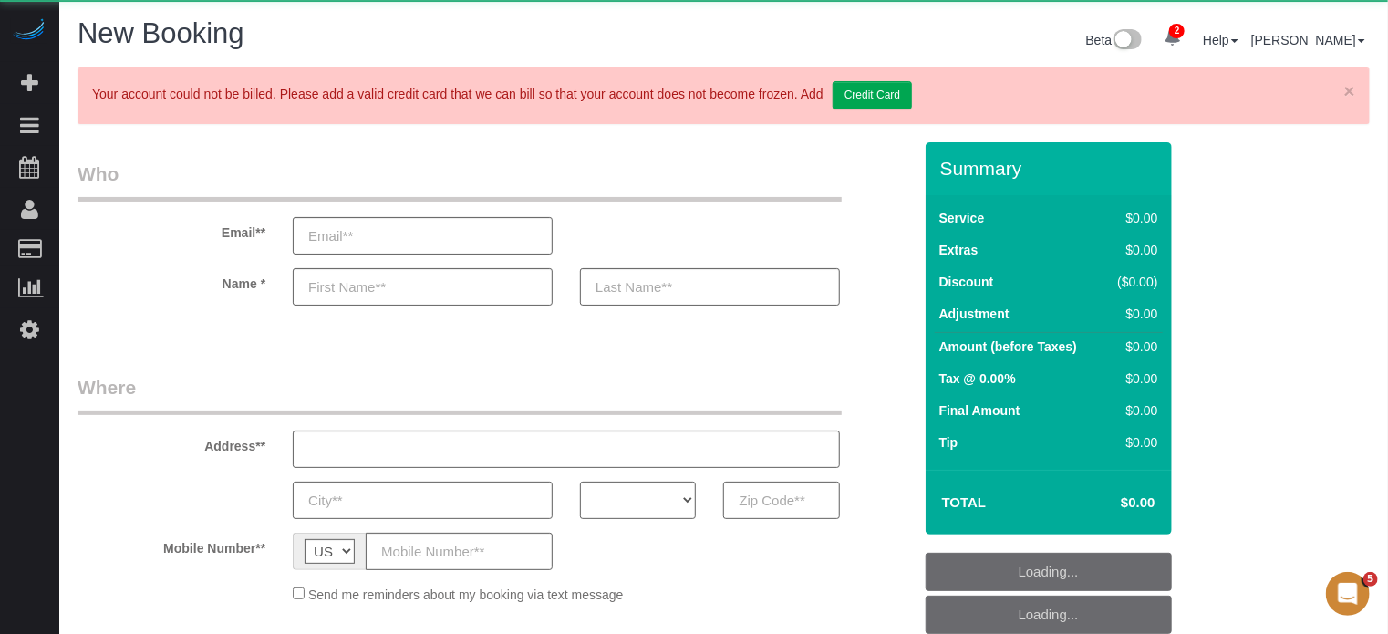
select select "object:2948"
select select "number:9"
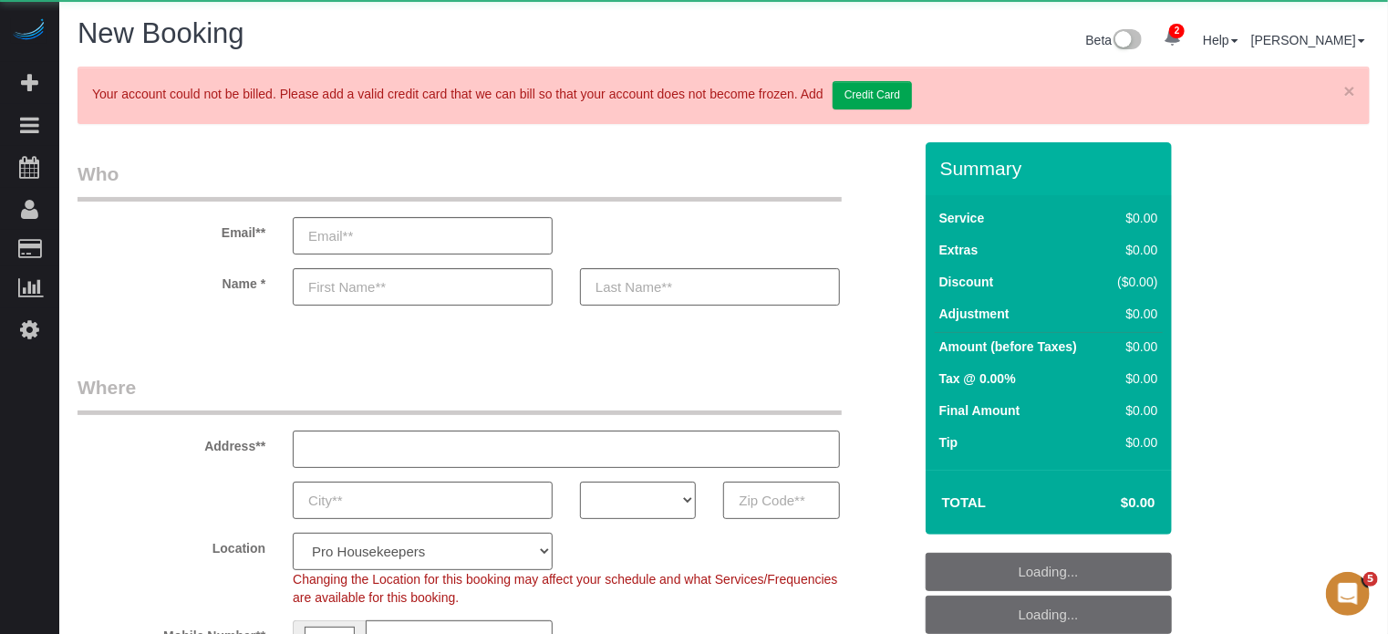
select select "object:3416"
select select "4"
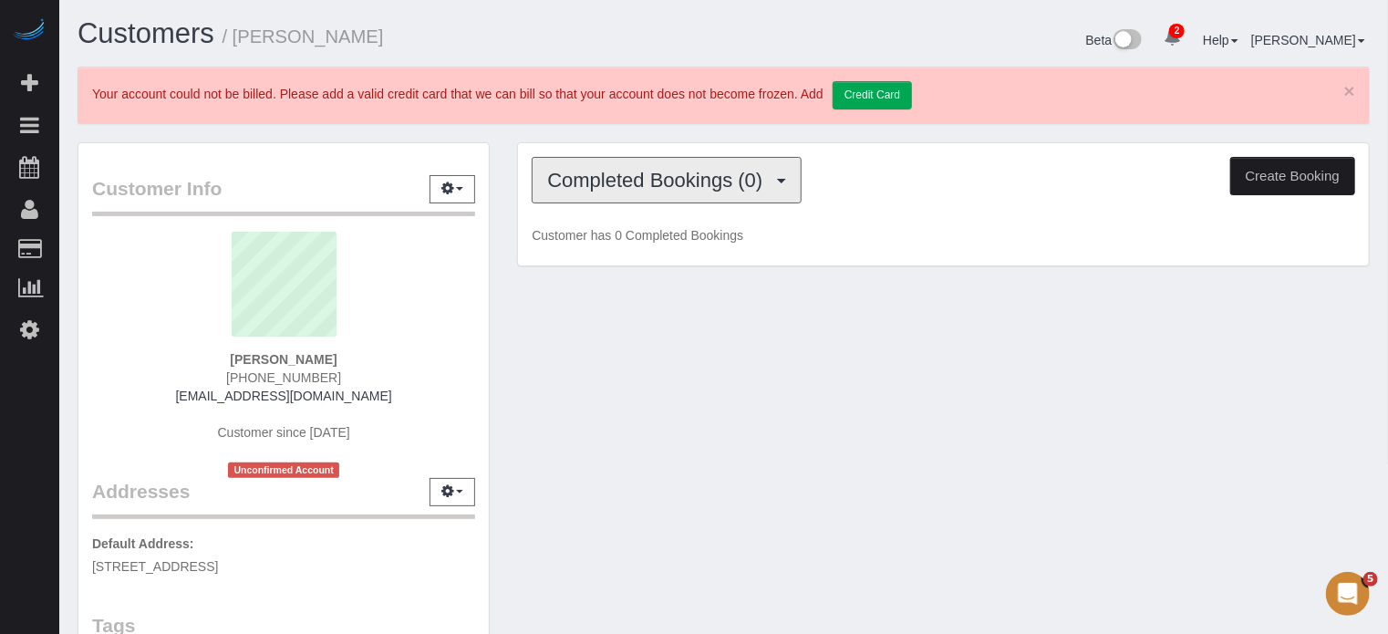
click at [569, 163] on button "Completed Bookings (0)" at bounding box center [667, 180] width 270 height 47
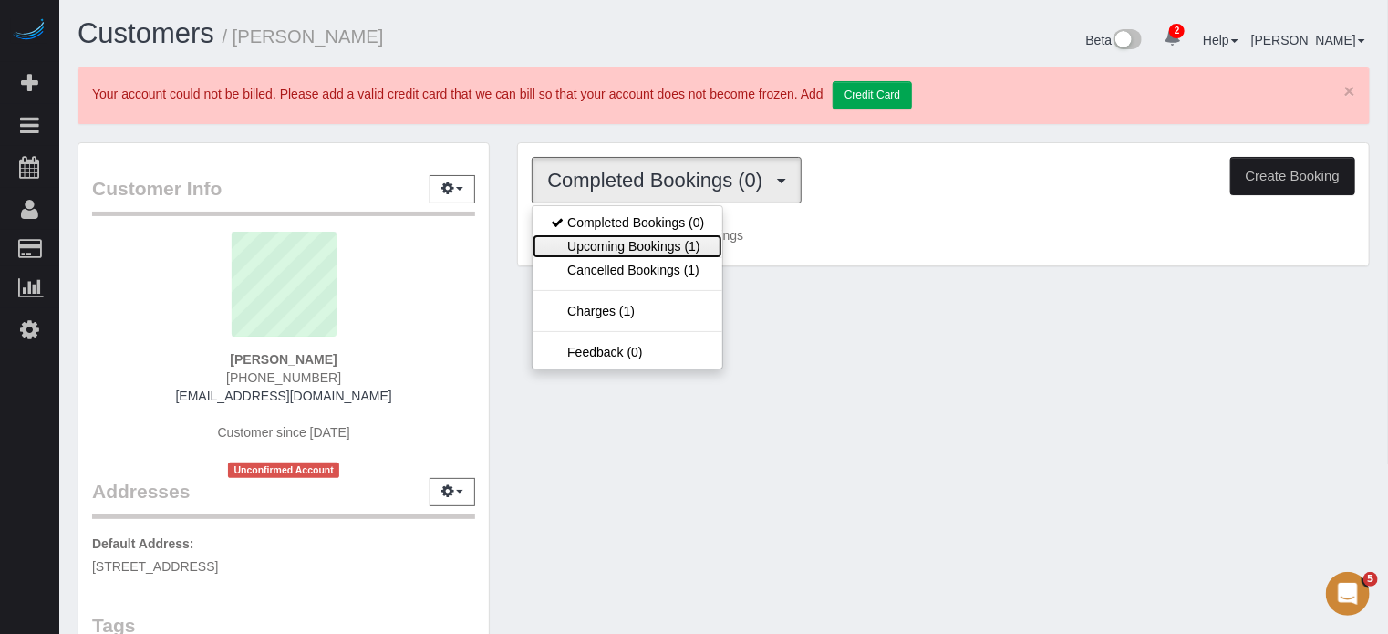
click at [616, 236] on link "Upcoming Bookings (1)" at bounding box center [628, 246] width 190 height 24
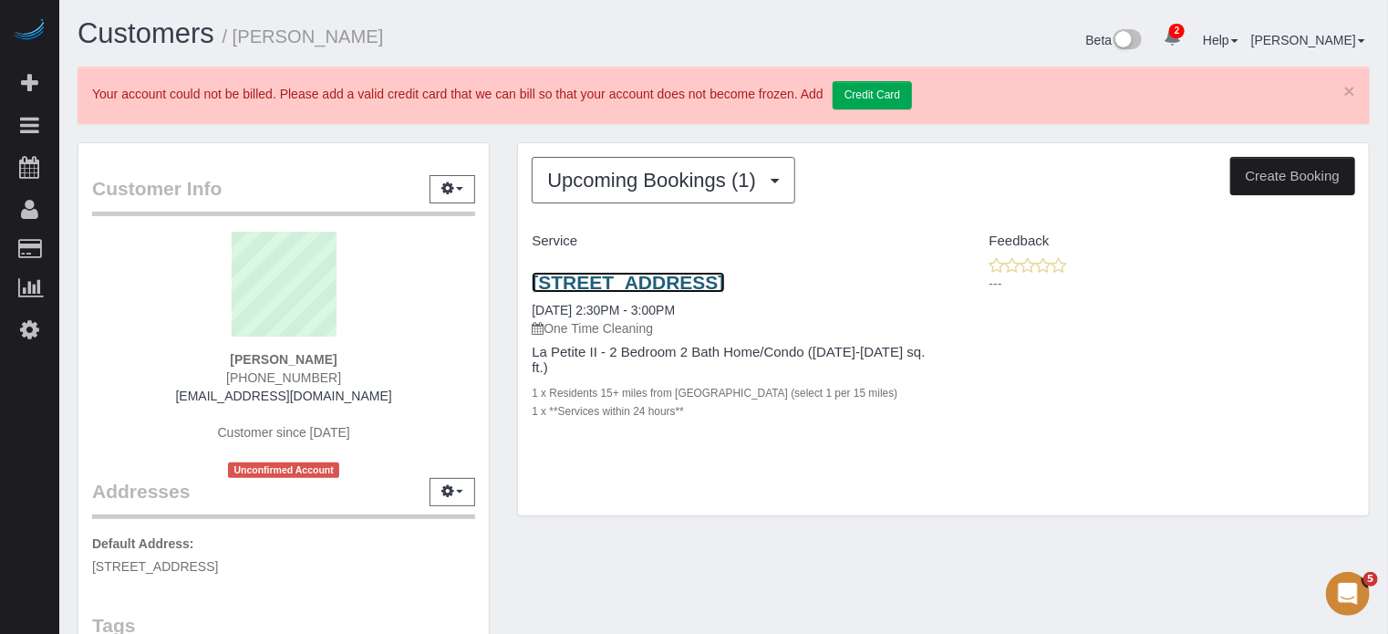
click at [596, 279] on link "[STREET_ADDRESS]" at bounding box center [628, 282] width 192 height 21
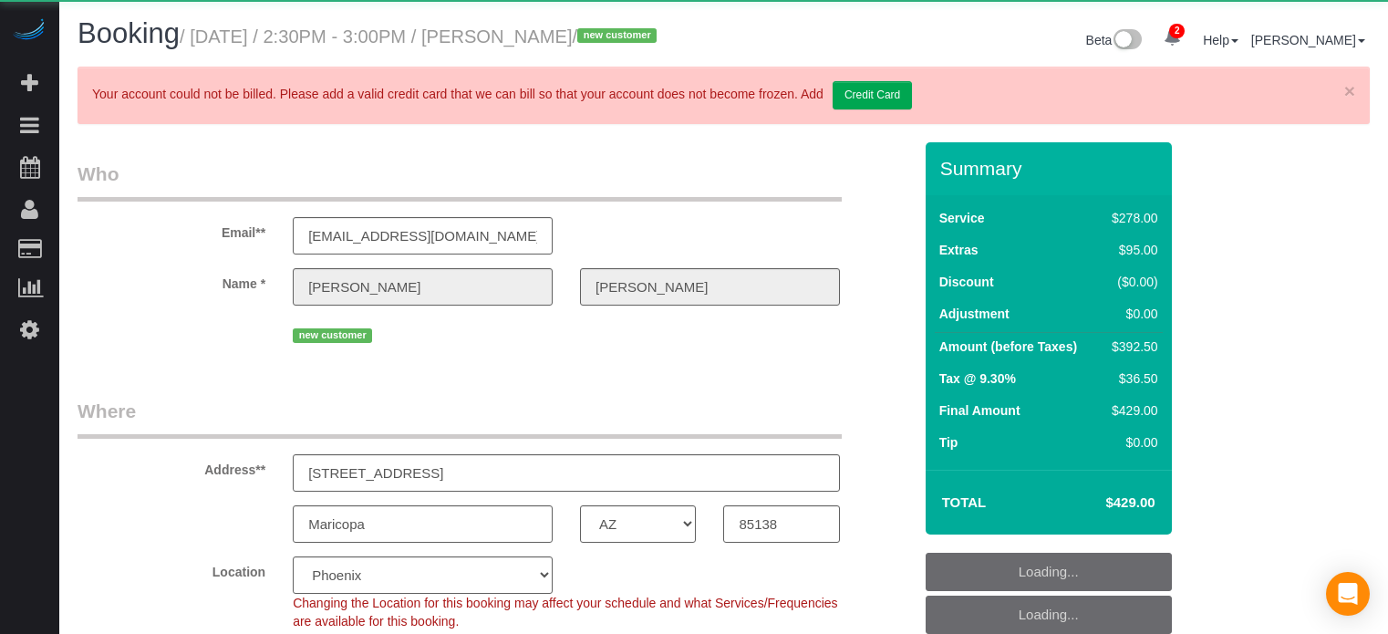
select select "AZ"
select select "number:9"
select select "object:877"
select select "5"
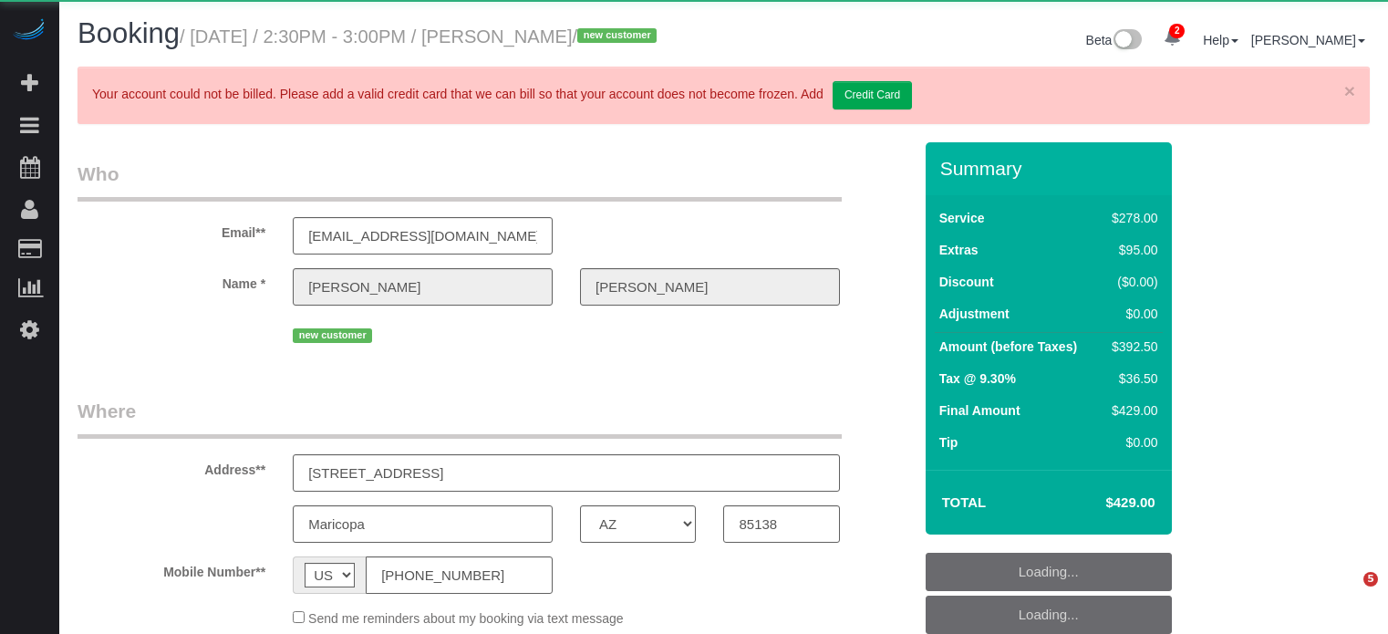
select select "AZ"
select select "object:883"
select select "5"
select select "number:9"
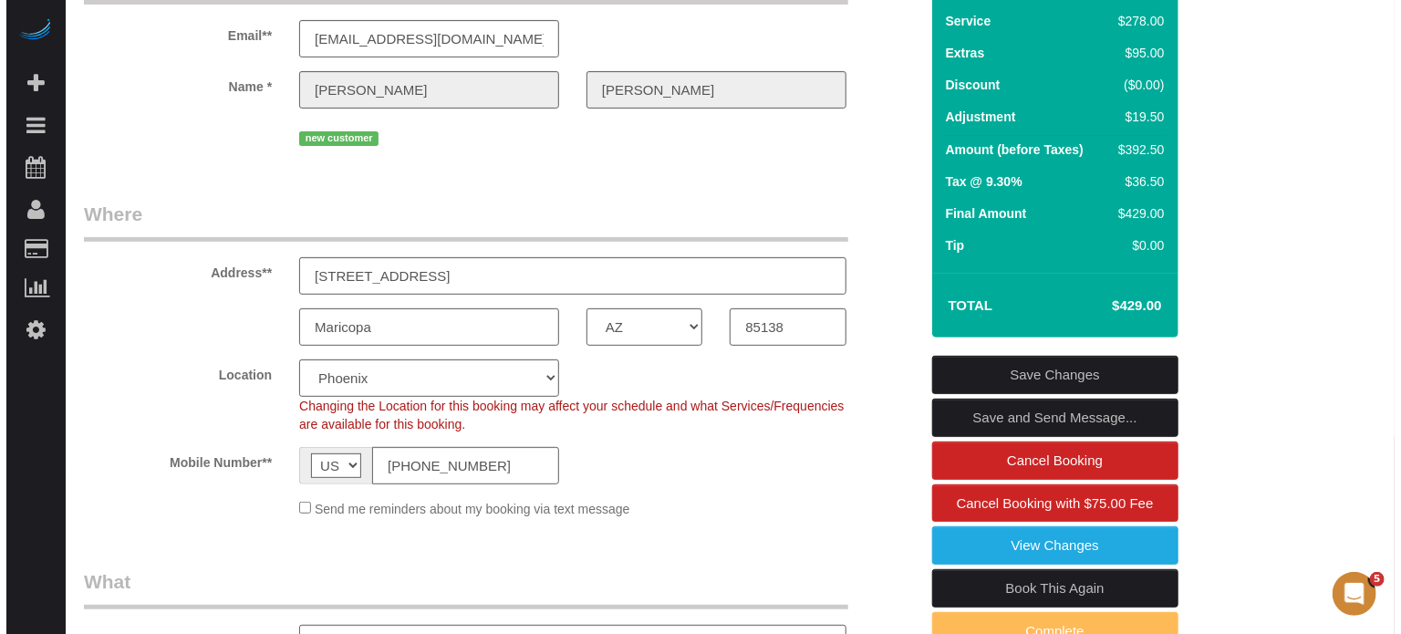
scroll to position [274, 0]
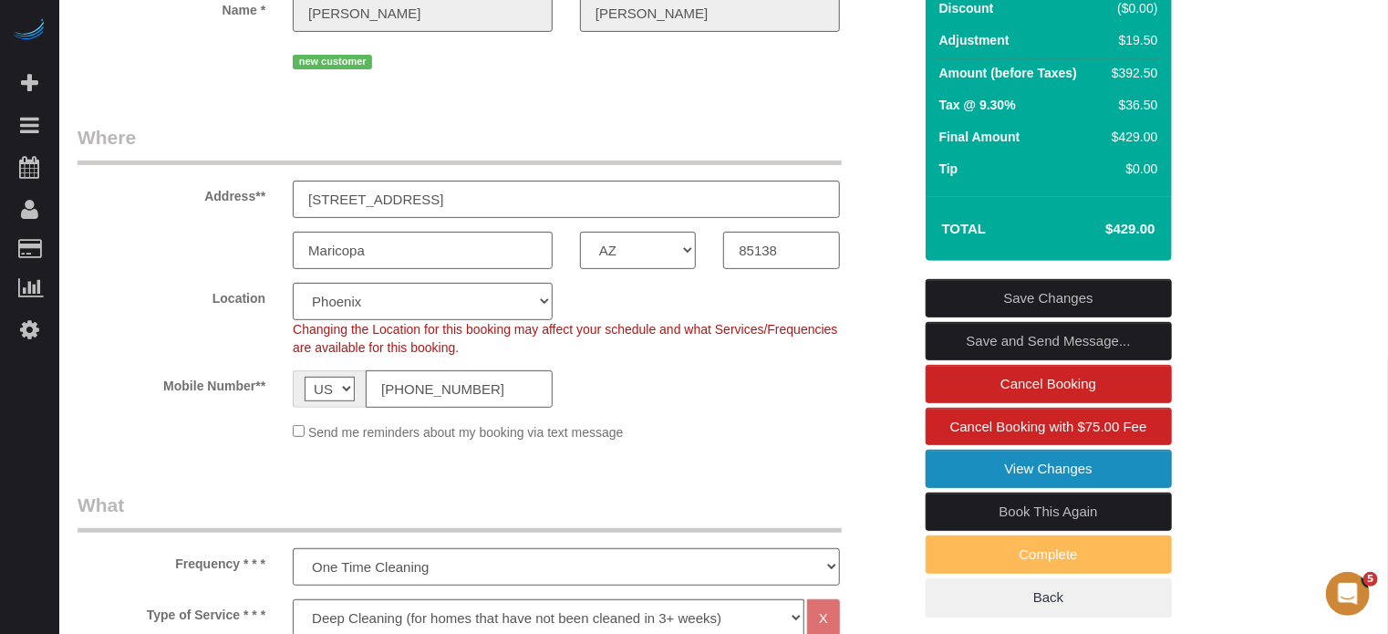
click at [971, 488] on link "View Changes" at bounding box center [1049, 469] width 246 height 38
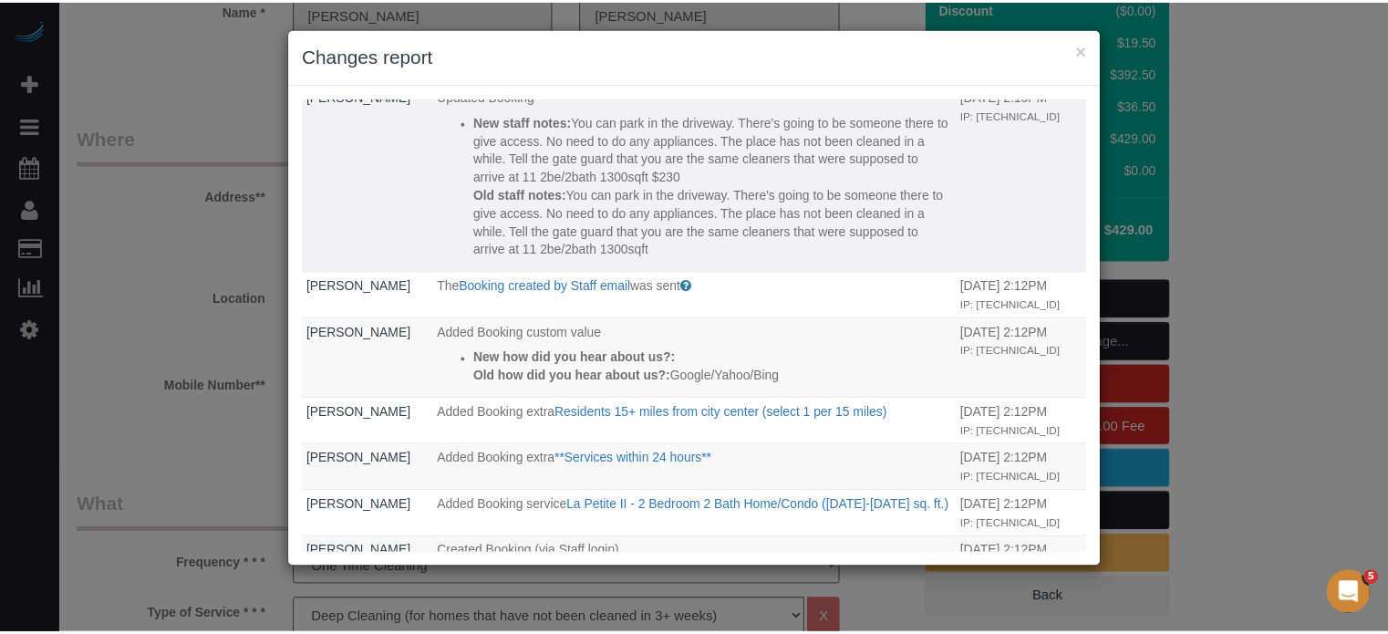
scroll to position [0, 0]
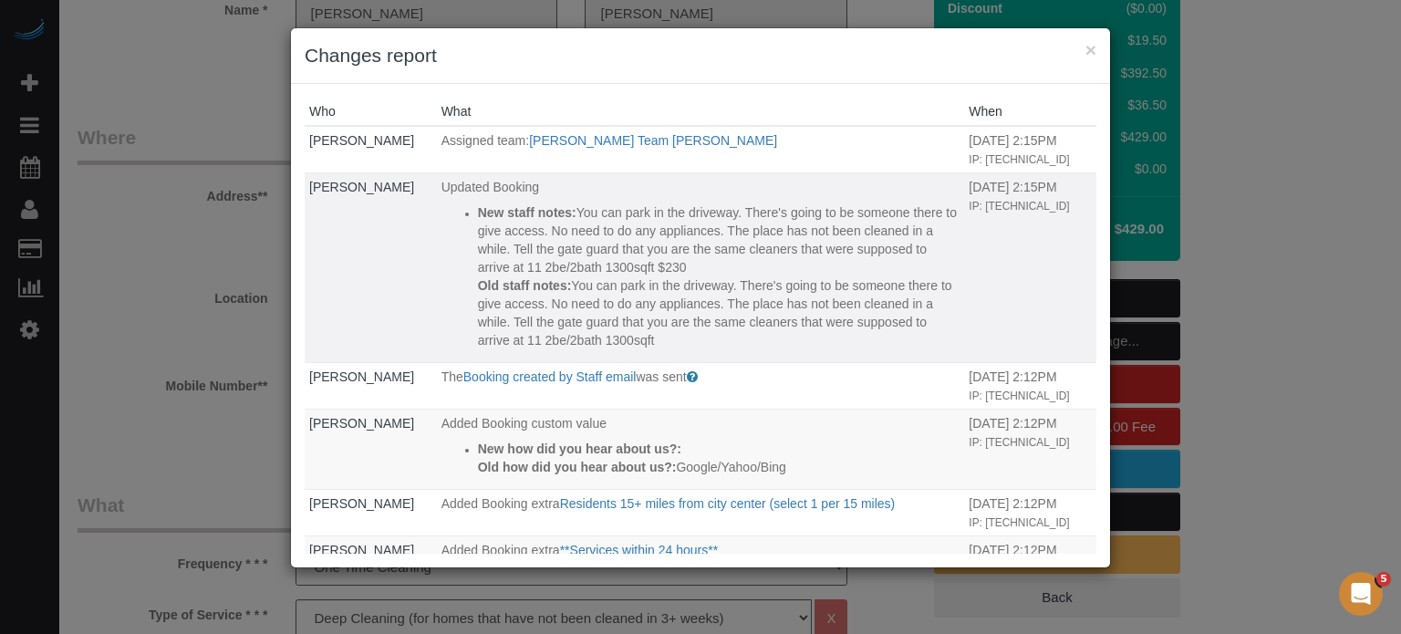
click at [726, 313] on p "Old staff notes: You can park in the driveway. There's going to be someone ther…" at bounding box center [719, 312] width 482 height 73
drag, startPoint x: 740, startPoint y: 356, endPoint x: 863, endPoint y: 361, distance: 122.3
click at [863, 349] on p "Old staff notes: You can park in the driveway. There's going to be someone ther…" at bounding box center [719, 312] width 482 height 73
drag, startPoint x: 863, startPoint y: 361, endPoint x: 294, endPoint y: 134, distance: 612.6
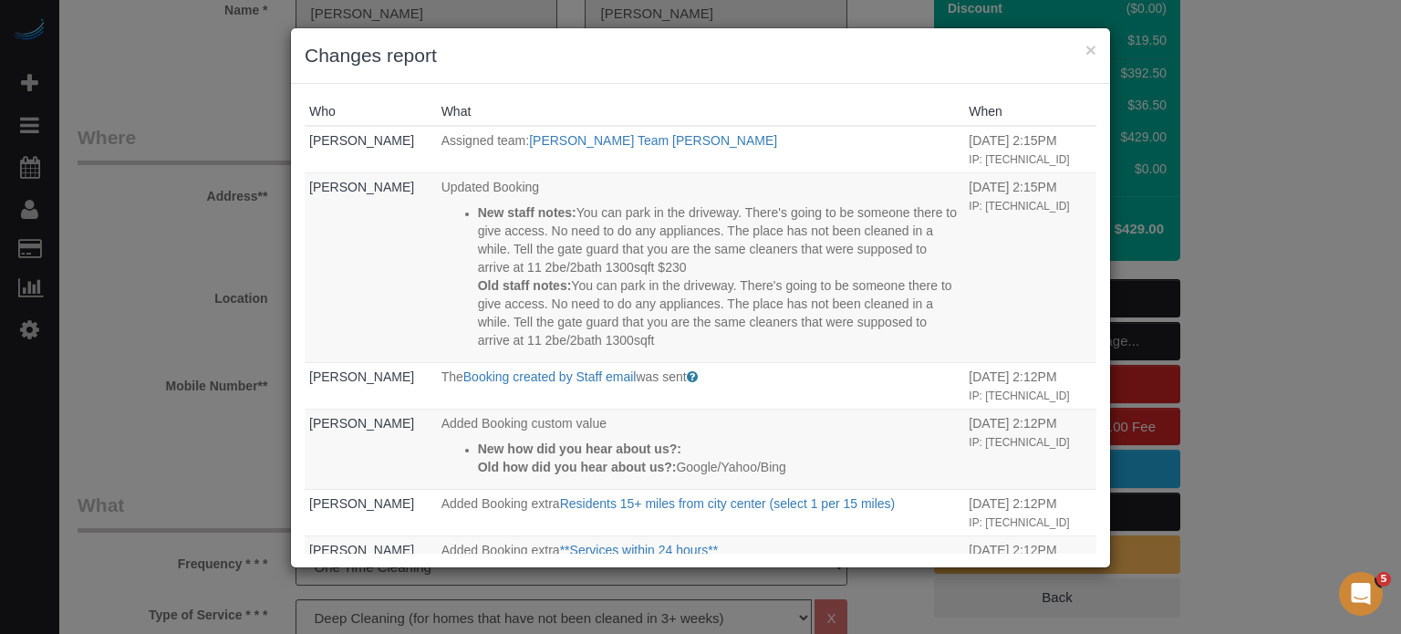
click at [294, 134] on div "Who What When Javier Vargas Assigned team: Chandler Team Michelle 10/14/2025 2:…" at bounding box center [700, 325] width 819 height 483
click at [1091, 47] on button "×" at bounding box center [1090, 49] width 11 height 19
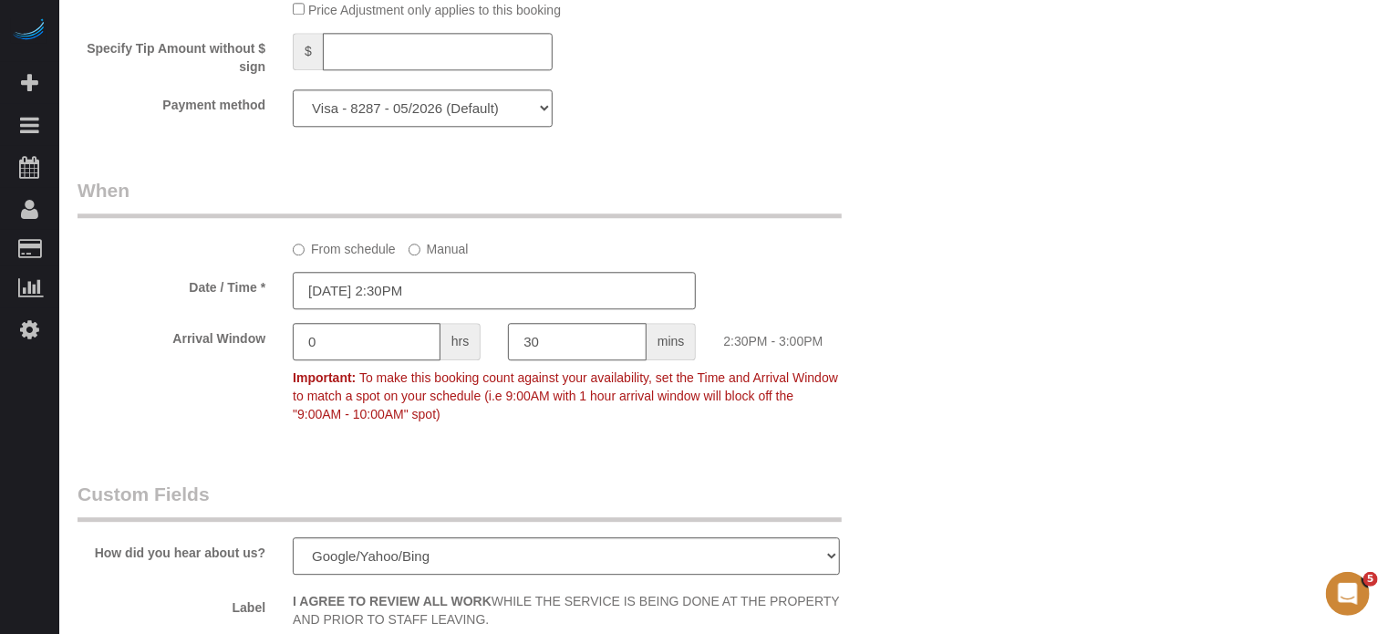
scroll to position [3400, 0]
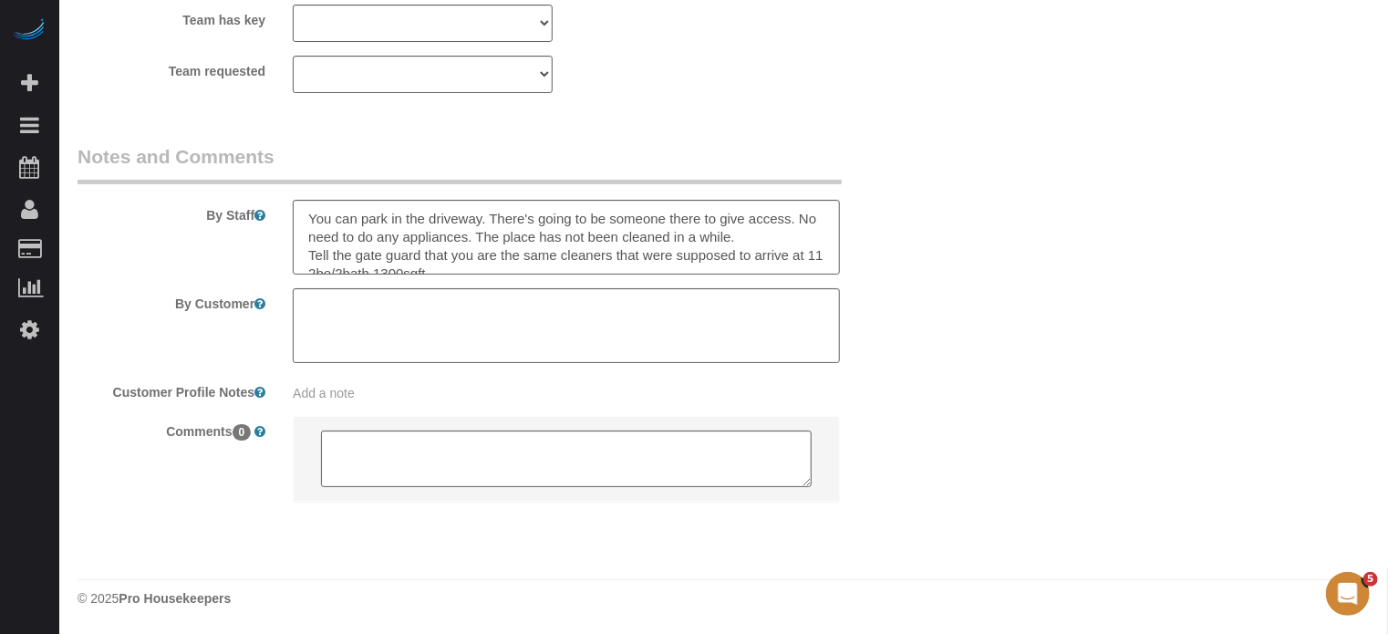
drag, startPoint x: 1396, startPoint y: 122, endPoint x: 12, endPoint y: 33, distance: 1387.1
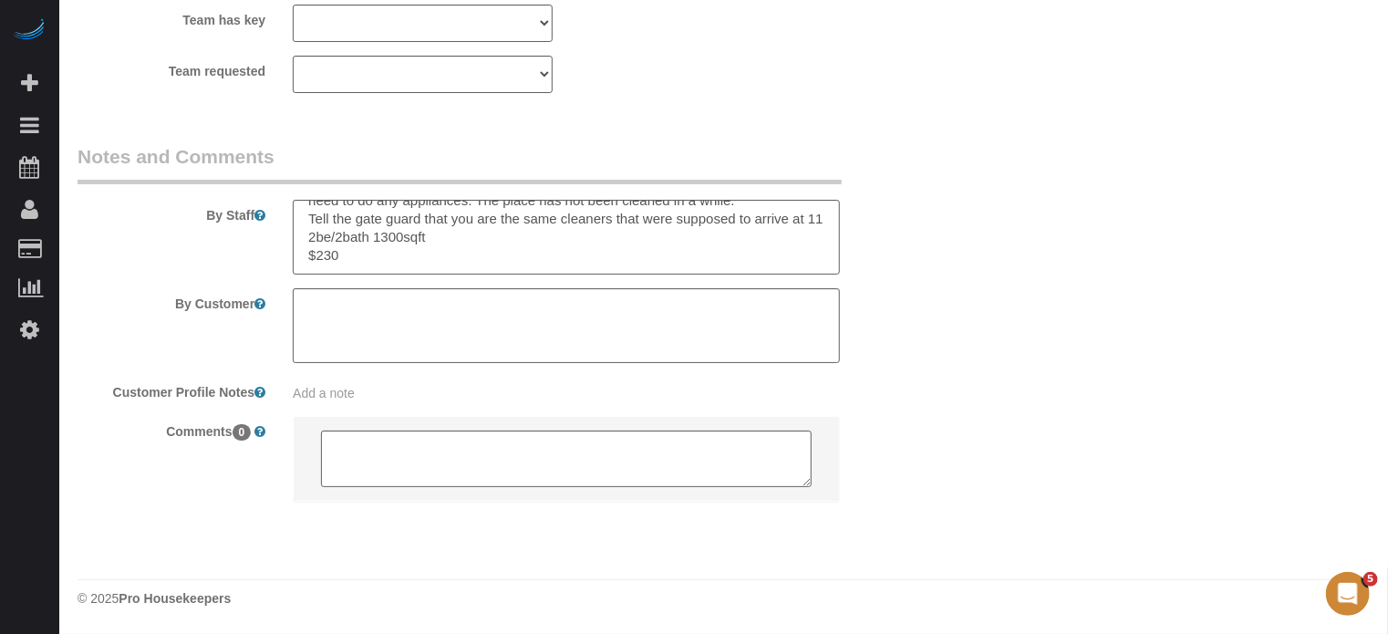
scroll to position [0, 0]
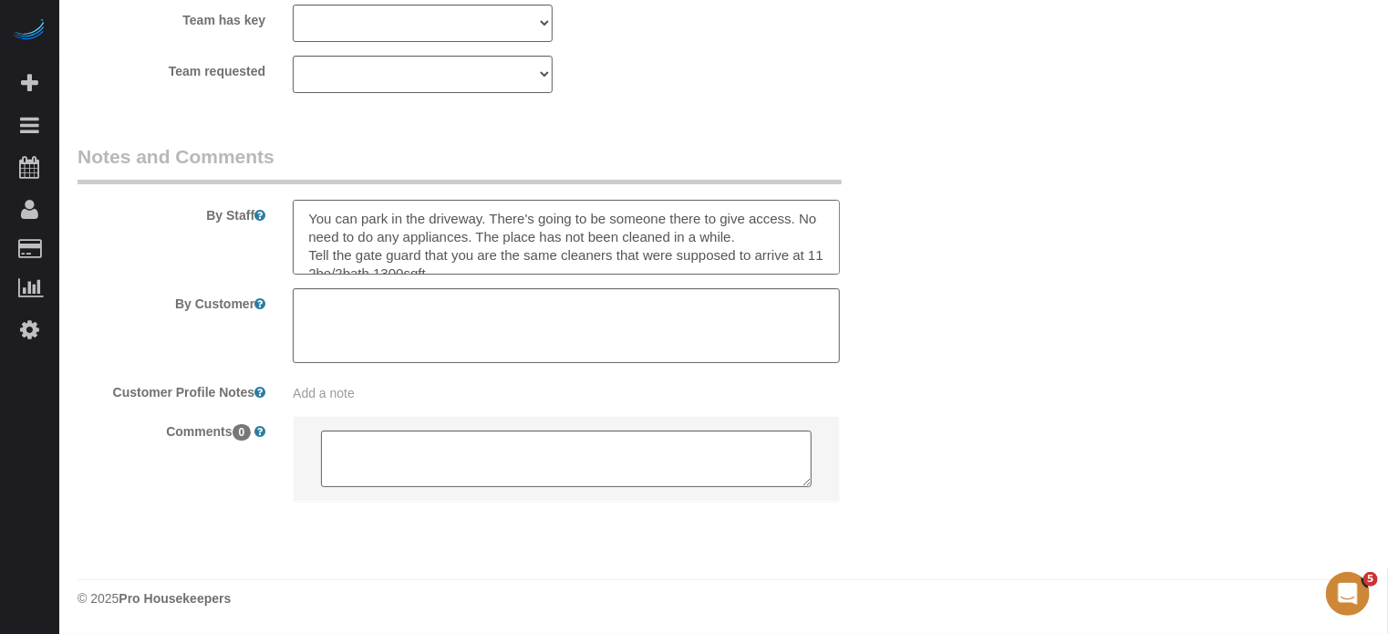
click at [750, 235] on textarea at bounding box center [566, 237] width 547 height 75
type textarea "You can park in the driveway. There's going to be someone there to give access.…"
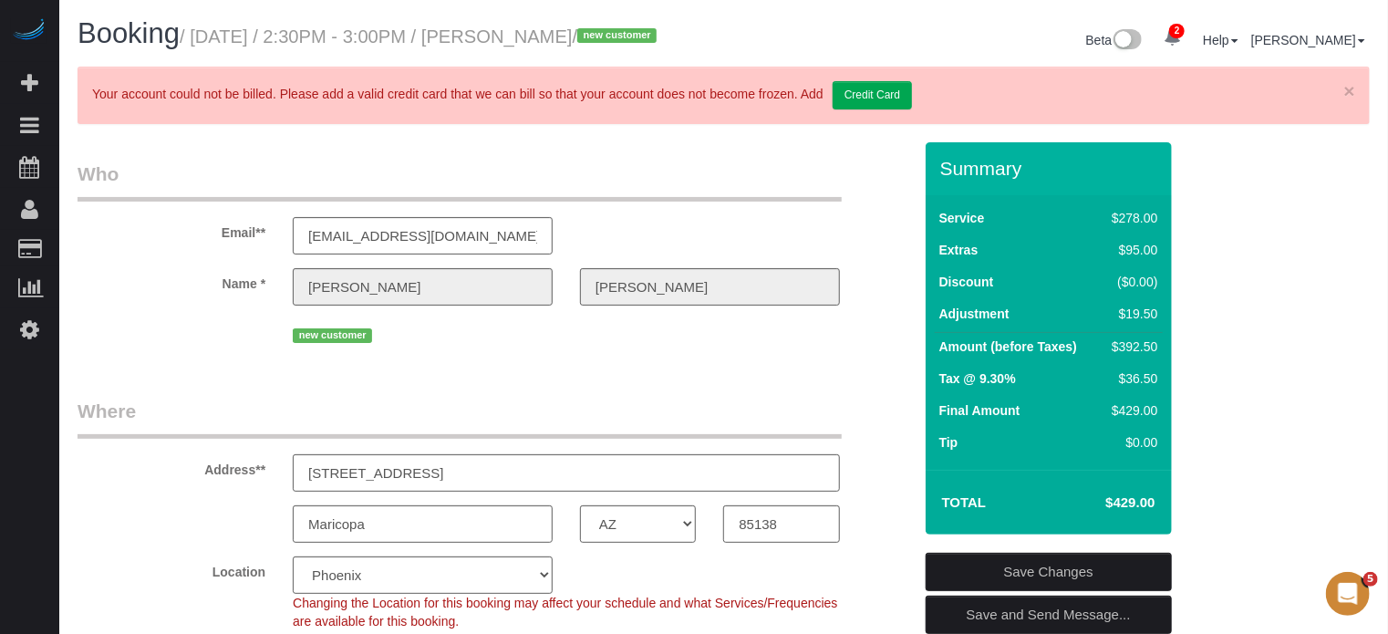
scroll to position [274, 0]
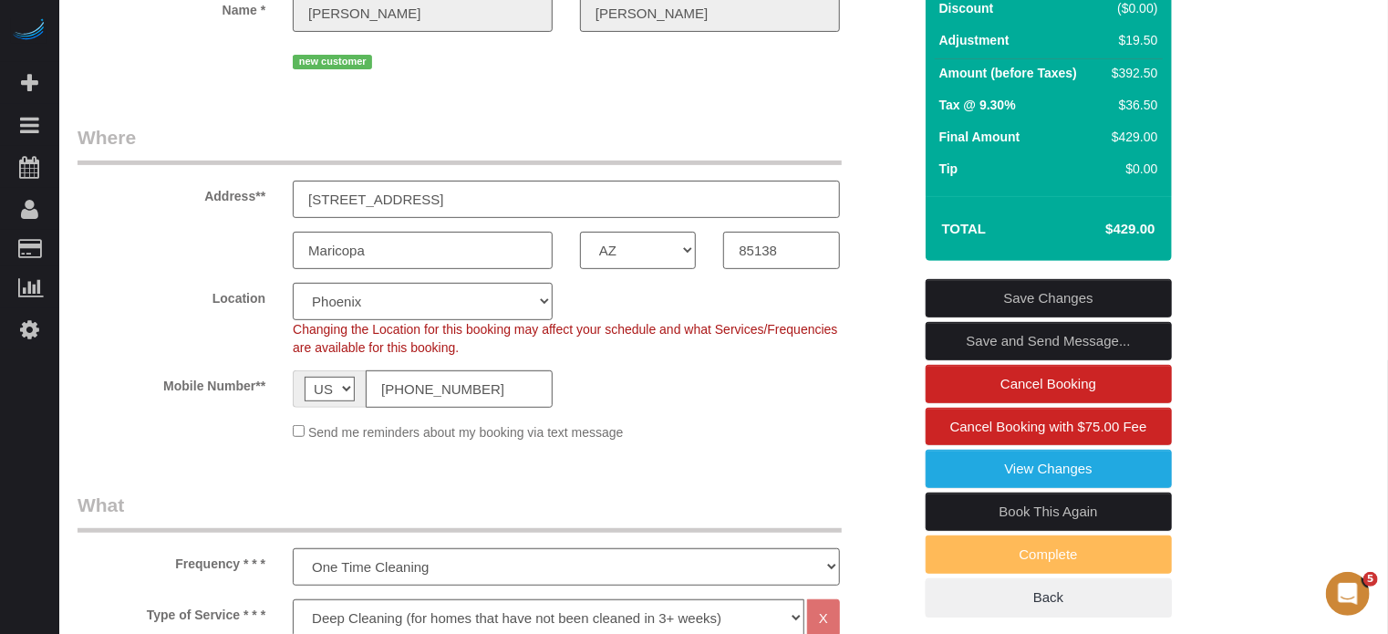
click at [1029, 316] on link "Save Changes" at bounding box center [1049, 298] width 246 height 38
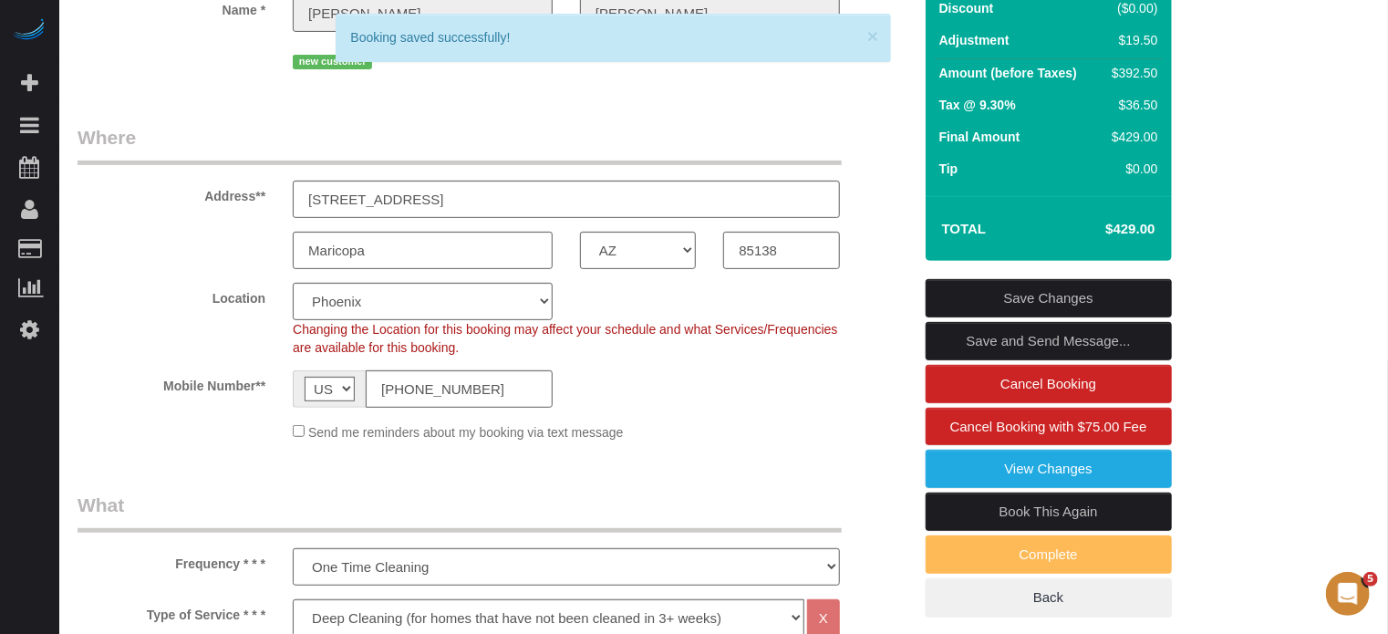
select select "*********"
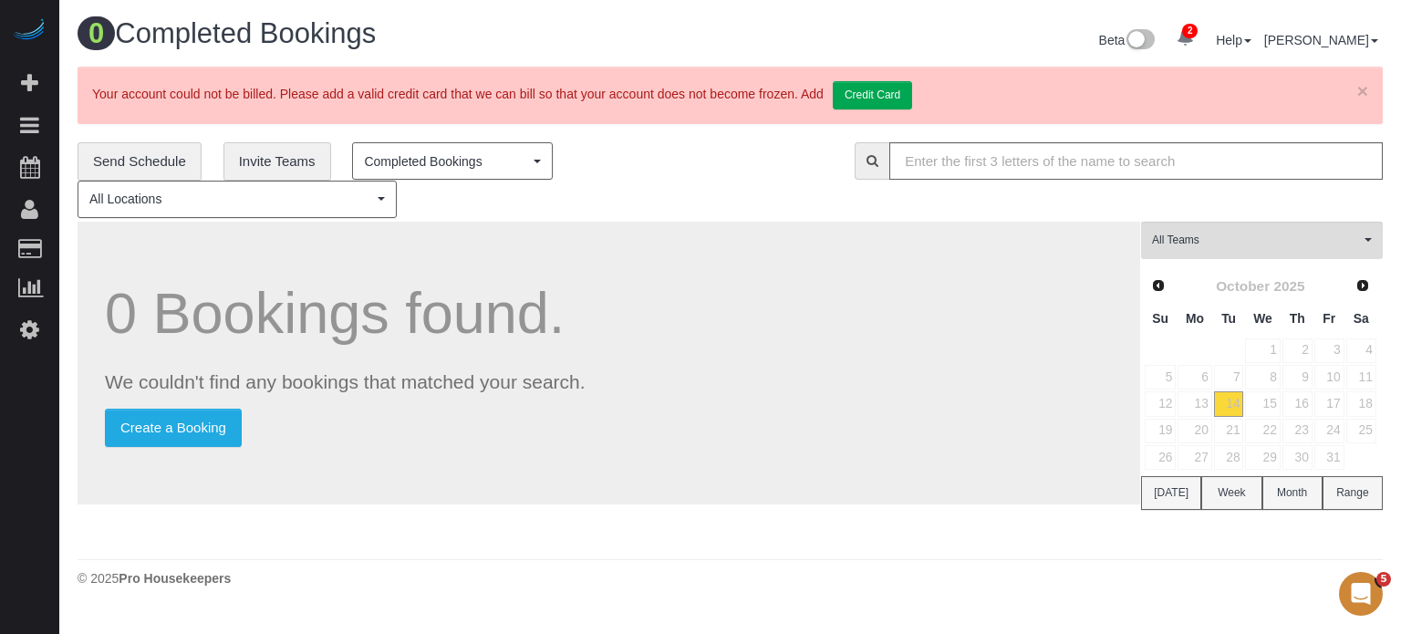
click at [123, 232] on div "0 Bookings found. We couldn't find any bookings that matched your search. Creat…" at bounding box center [609, 364] width 1062 height 284
